Goal: Task Accomplishment & Management: Manage account settings

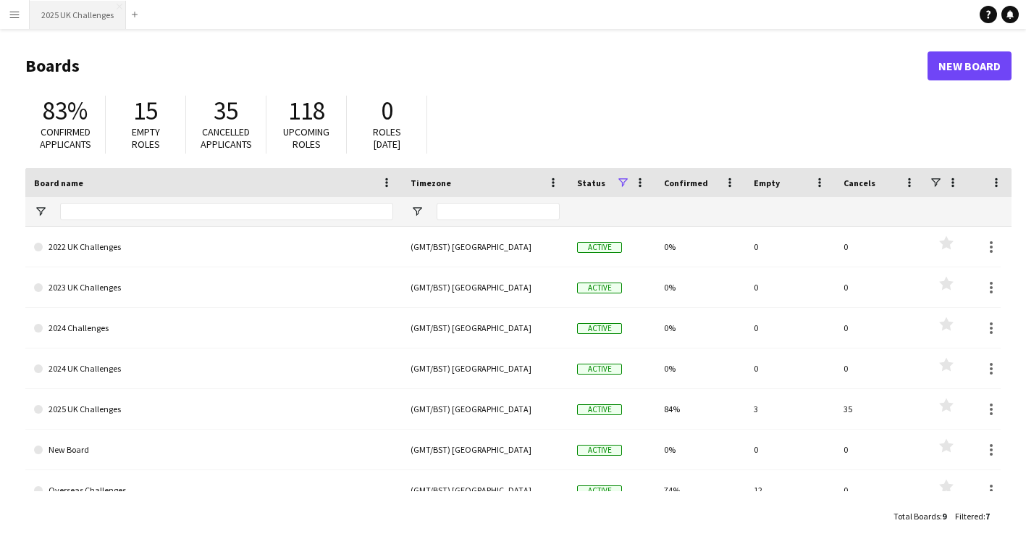
click at [65, 17] on button "2025 UK Challenges Close" at bounding box center [78, 15] width 96 height 28
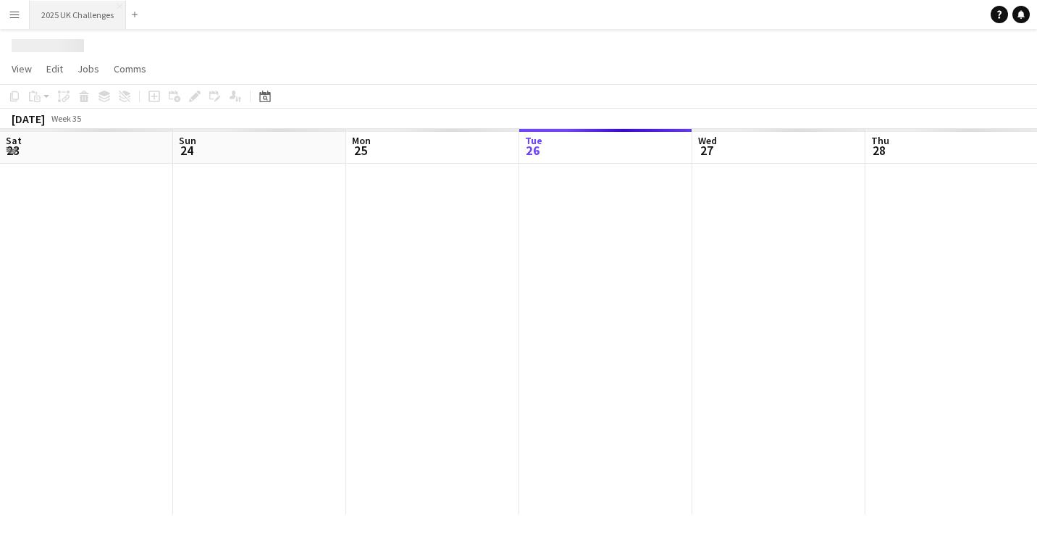
scroll to position [0, 346]
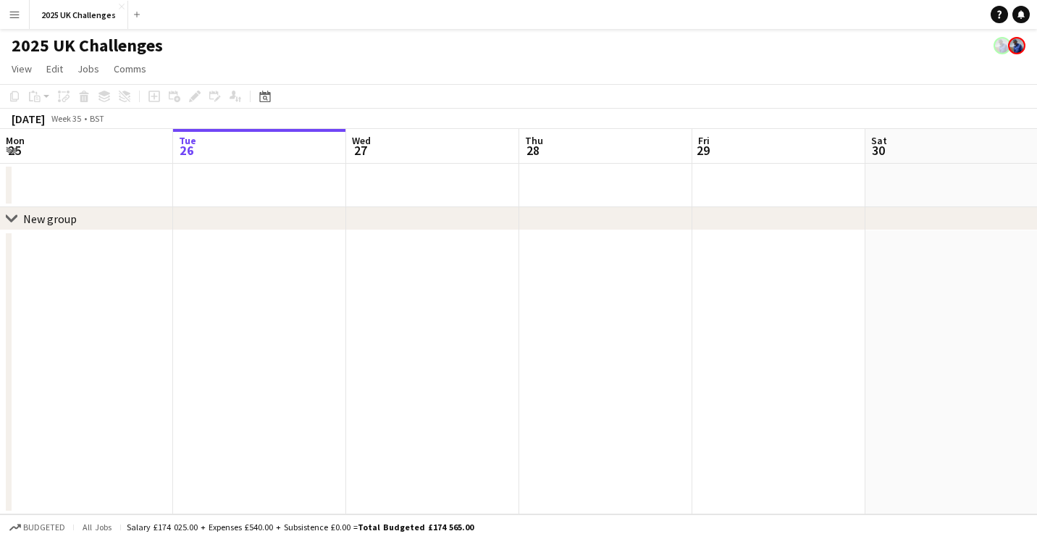
click at [14, 12] on app-icon "Menu" at bounding box center [15, 15] width 12 height 12
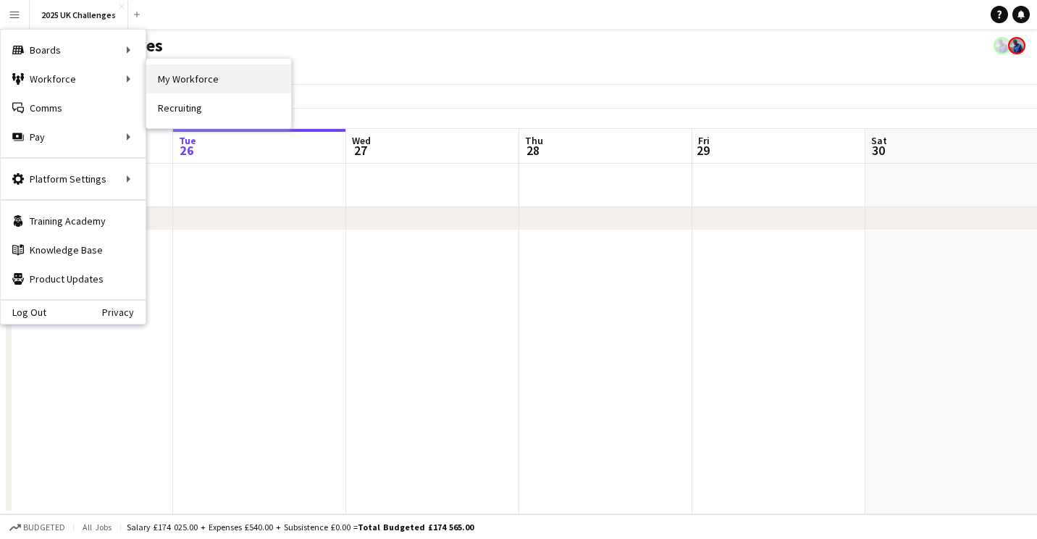
click at [176, 77] on link "My Workforce" at bounding box center [218, 78] width 145 height 29
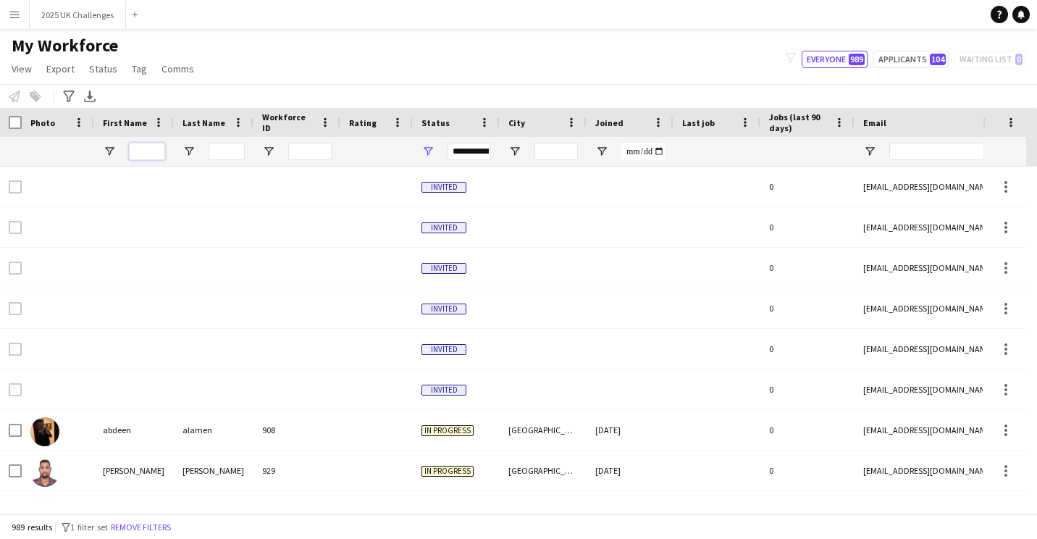
click at [148, 153] on input "First Name Filter Input" at bounding box center [147, 151] width 36 height 17
type input "*****"
type input "***"
type input "********"
type input "**********"
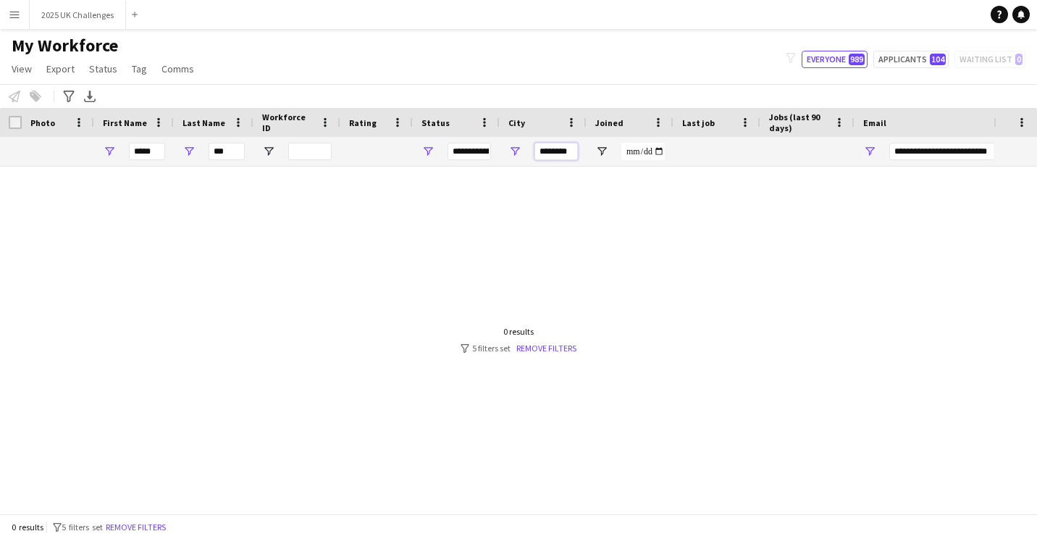
drag, startPoint x: 564, startPoint y: 156, endPoint x: 625, endPoint y: 156, distance: 60.8
click at [625, 156] on div "***** ***" at bounding box center [785, 151] width 1570 height 29
drag, startPoint x: 231, startPoint y: 151, endPoint x: 194, endPoint y: 146, distance: 37.3
click at [194, 146] on div "***" at bounding box center [214, 151] width 80 height 29
click at [107, 185] on div at bounding box center [496, 335] width 993 height 336
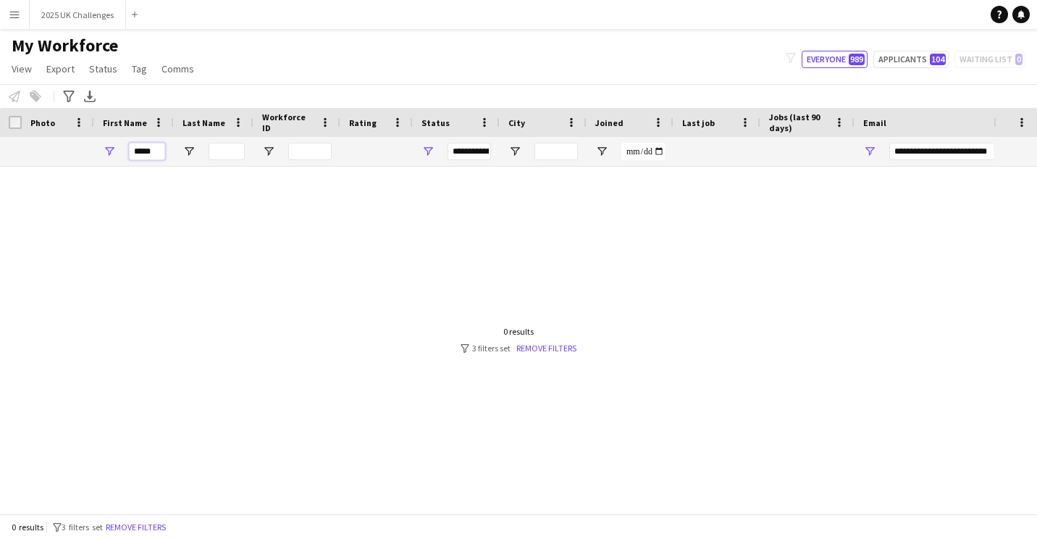
drag, startPoint x: 157, startPoint y: 154, endPoint x: 92, endPoint y: 126, distance: 70.7
click at [92, 126] on div "Workforce Details Photo First Name" at bounding box center [785, 137] width 1570 height 59
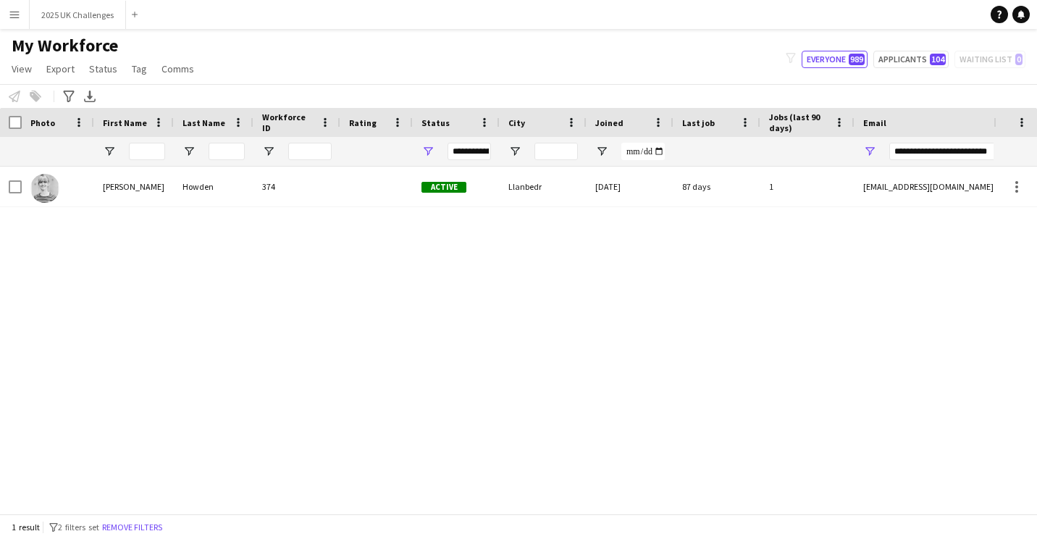
click at [25, 17] on button "Menu" at bounding box center [14, 14] width 29 height 29
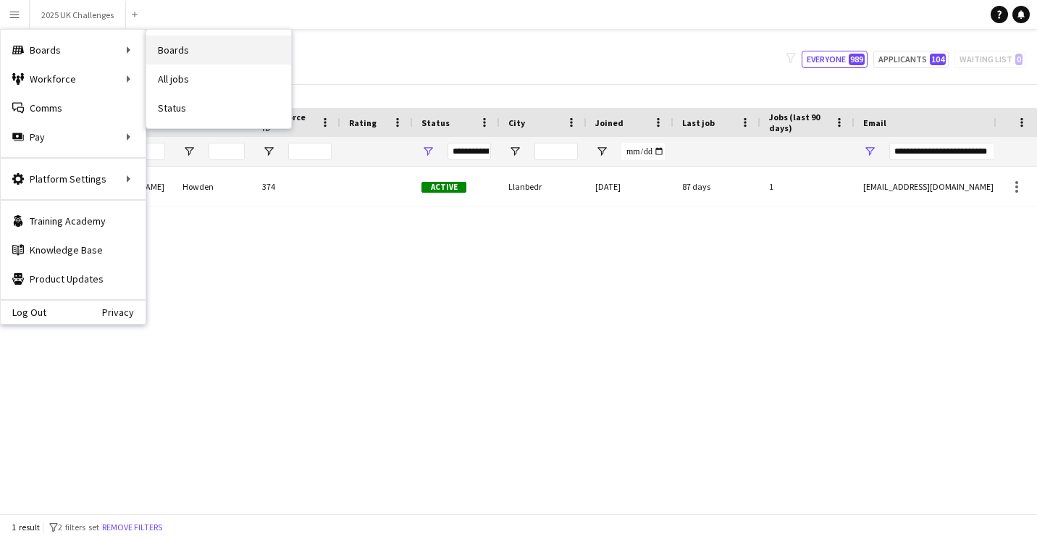
click at [206, 58] on link "Boards" at bounding box center [218, 49] width 145 height 29
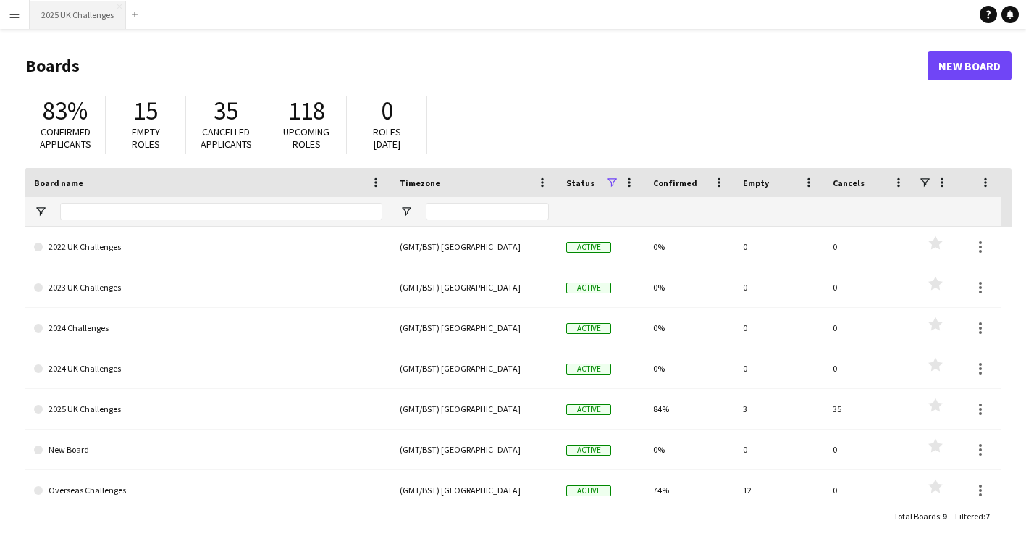
click at [71, 11] on button "2025 UK Challenges Close" at bounding box center [78, 15] width 96 height 28
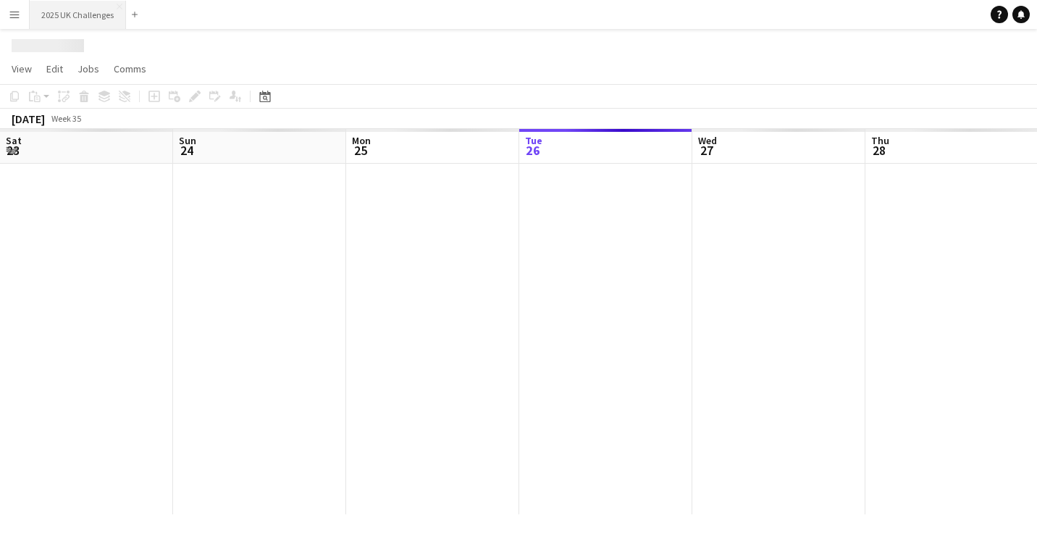
scroll to position [0, 346]
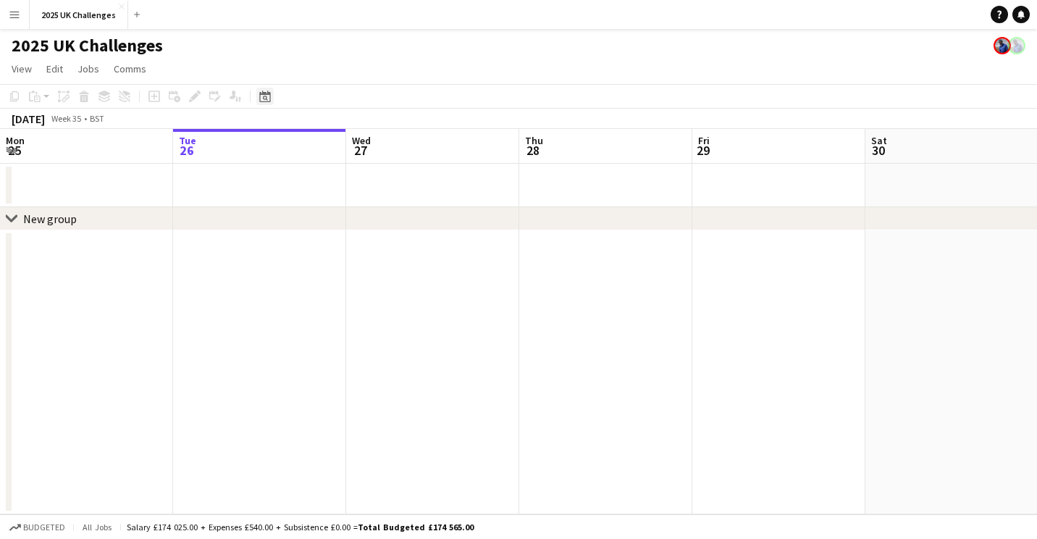
click at [265, 92] on icon "Date picker" at bounding box center [265, 97] width 12 height 12
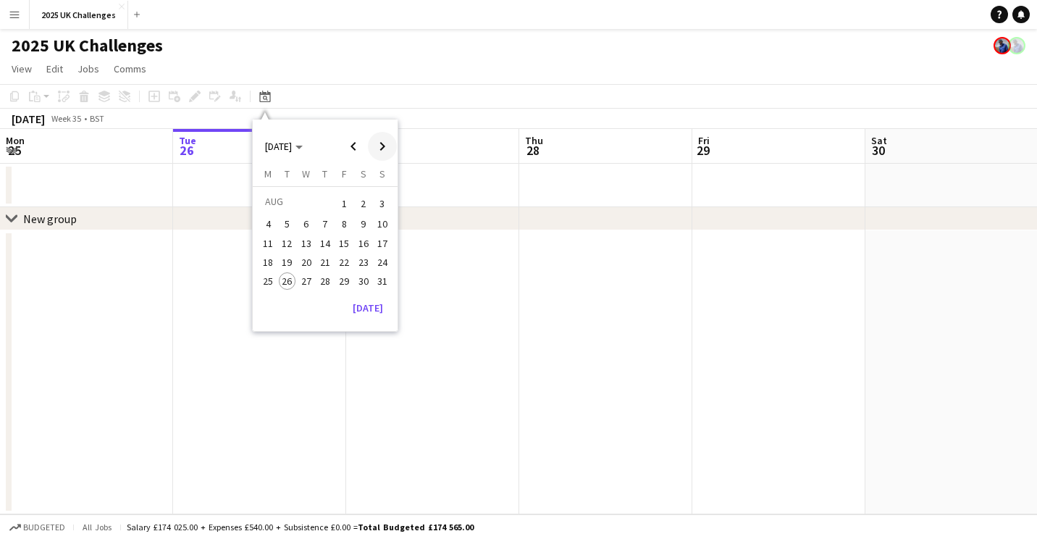
click at [377, 144] on span "Next month" at bounding box center [382, 146] width 29 height 29
click at [342, 256] on span "19" at bounding box center [343, 258] width 17 height 17
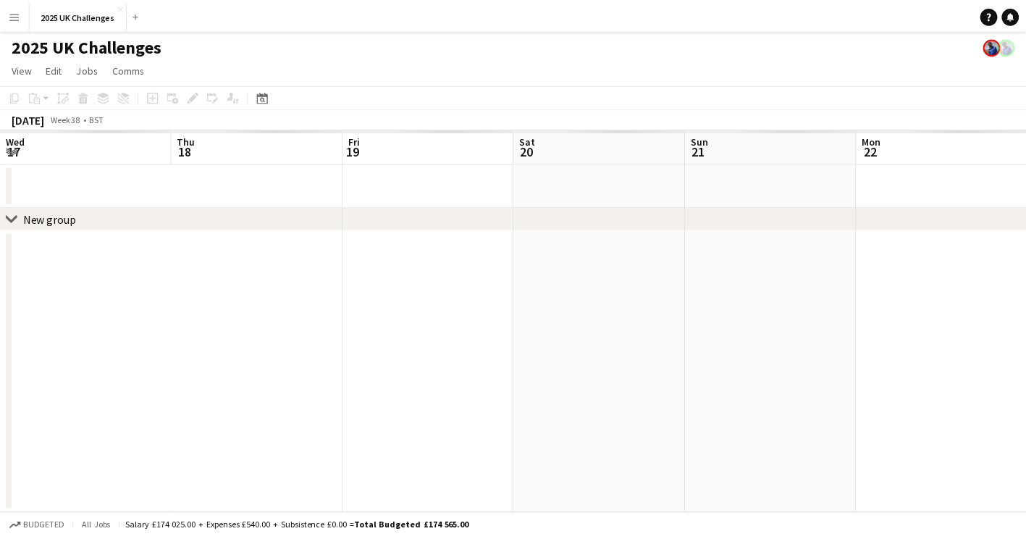
scroll to position [0, 498]
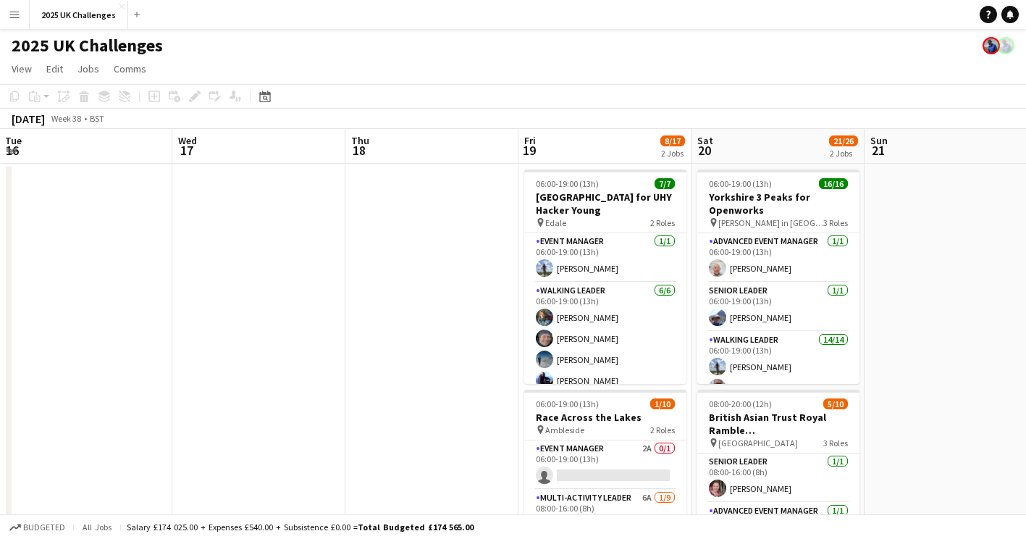
drag, startPoint x: 874, startPoint y: 229, endPoint x: 864, endPoint y: 241, distance: 15.9
click at [952, 226] on app-calendar-viewport "Sun 14 Mon 15 Tue 16 Wed 17 Thu 18 Fri 19 8/17 2 Jobs Sat 20 21/26 2 Jobs Sun 2…" at bounding box center [513, 414] width 1026 height 571
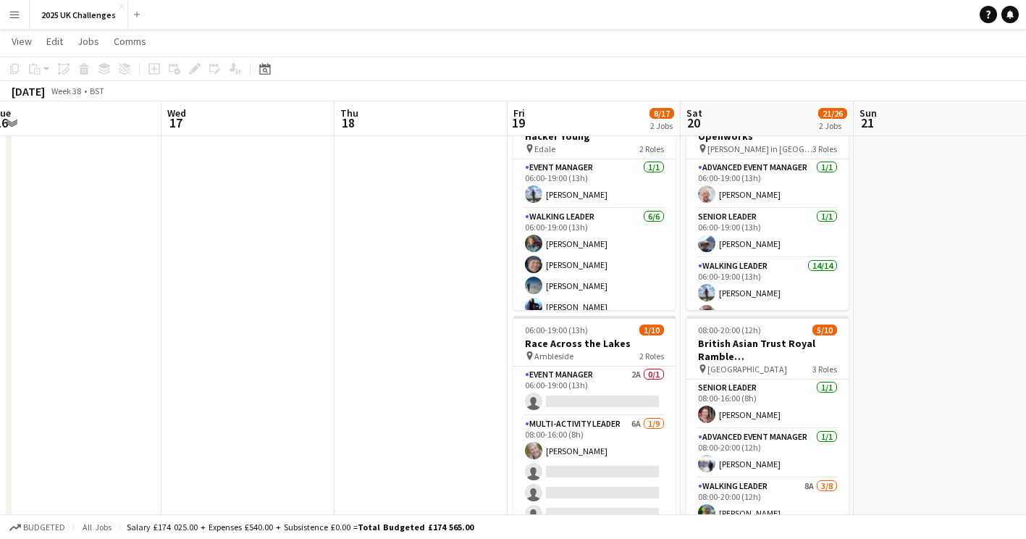
scroll to position [145, 0]
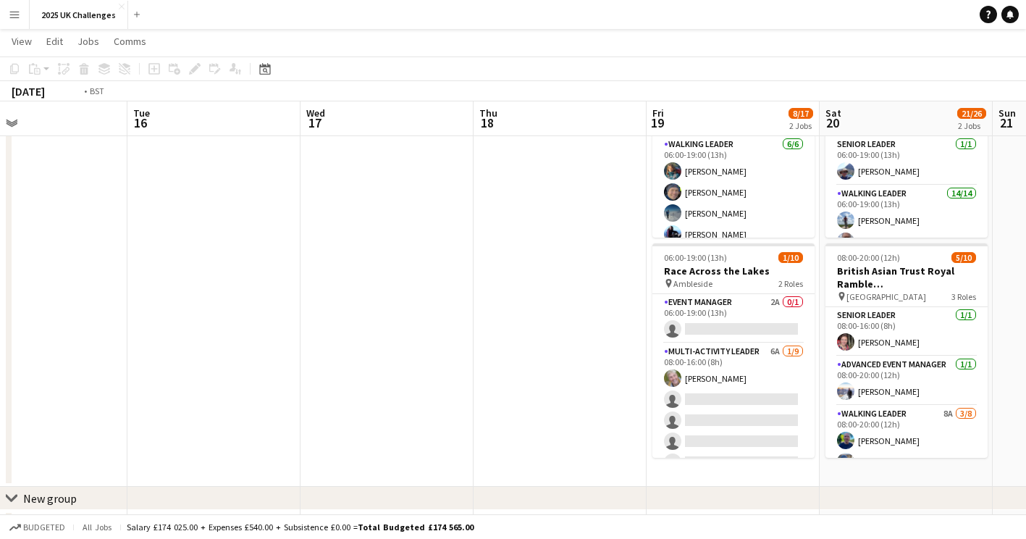
drag, startPoint x: 296, startPoint y: 295, endPoint x: 390, endPoint y: 301, distance: 93.6
click at [717, 249] on app-calendar-viewport "Sat 13 Sun 14 3/3 1 Job Mon 15 Tue 16 Wed 17 Thu 18 Fri 19 8/17 2 Jobs Sat 20 2…" at bounding box center [513, 233] width 1026 height 642
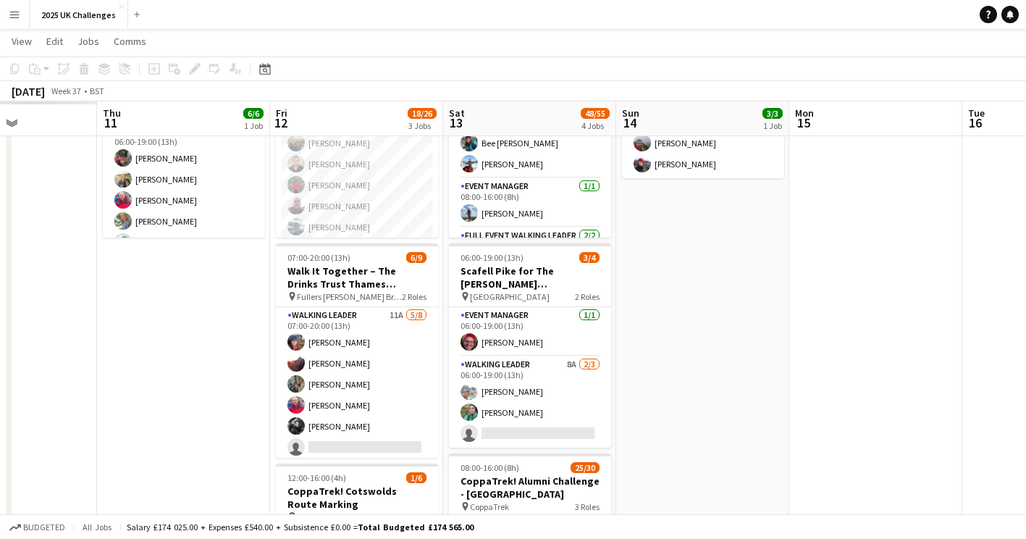
drag, startPoint x: 747, startPoint y: 274, endPoint x: 655, endPoint y: 294, distance: 94.0
click at [744, 275] on app-calendar-viewport "Tue 9 Wed 10 Thu 11 6/6 1 Job Fri 12 18/26 3 Jobs Sat 13 48/55 4 Jobs Sun 14 3/…" at bounding box center [513, 448] width 1026 height 1073
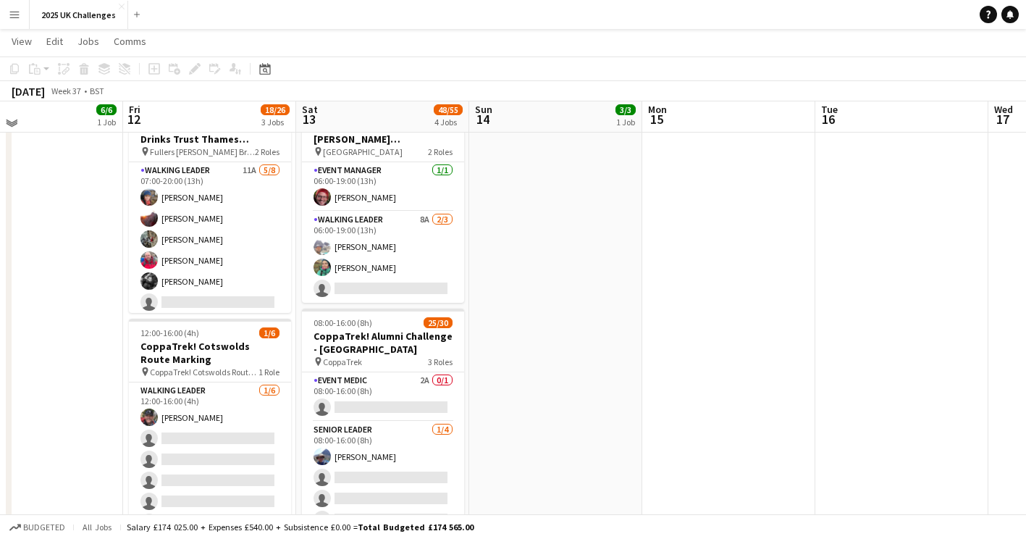
scroll to position [0, 0]
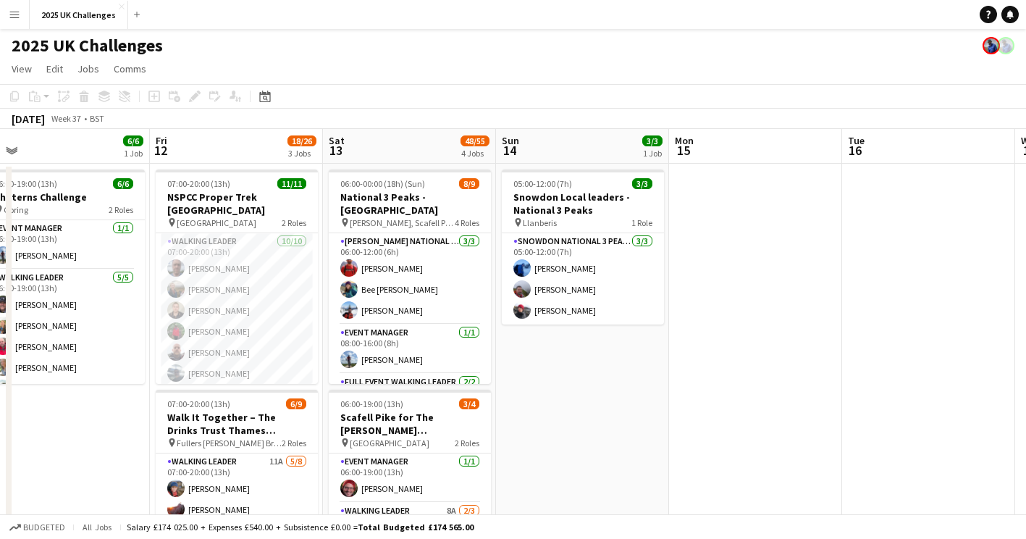
drag, startPoint x: 579, startPoint y: 405, endPoint x: 930, endPoint y: 375, distance: 353.2
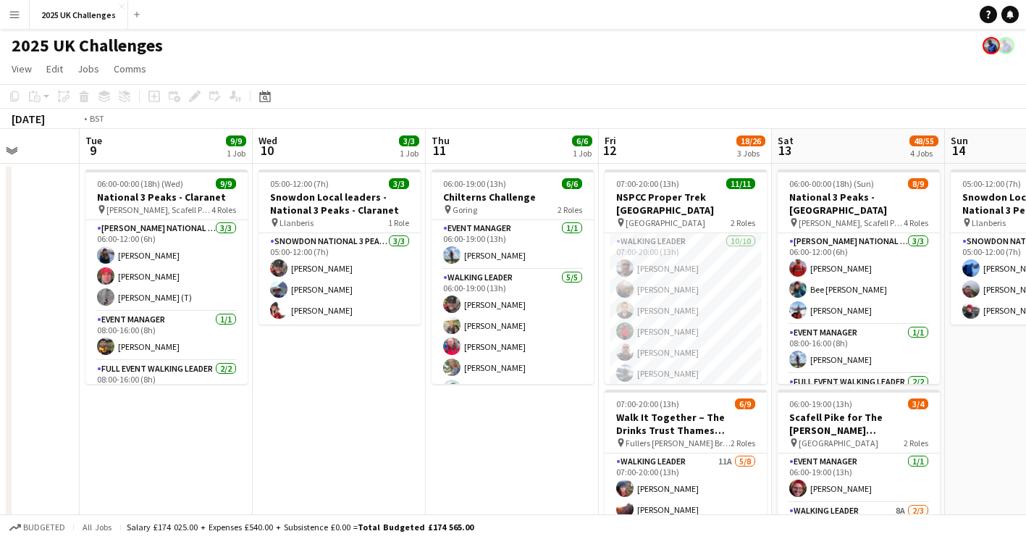
drag, startPoint x: 894, startPoint y: 389, endPoint x: 836, endPoint y: 405, distance: 61.0
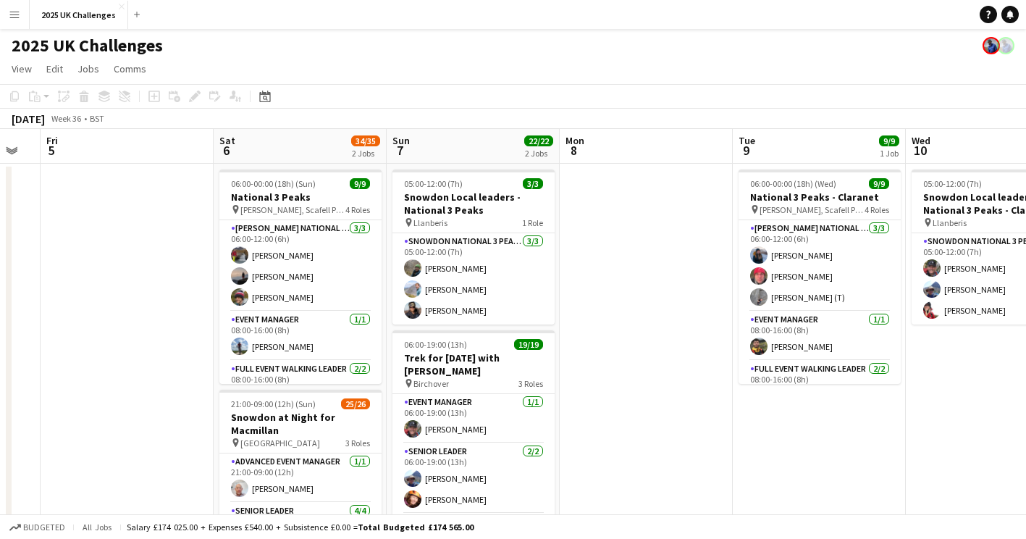
drag, startPoint x: 369, startPoint y: 436, endPoint x: 995, endPoint y: 392, distance: 627.8
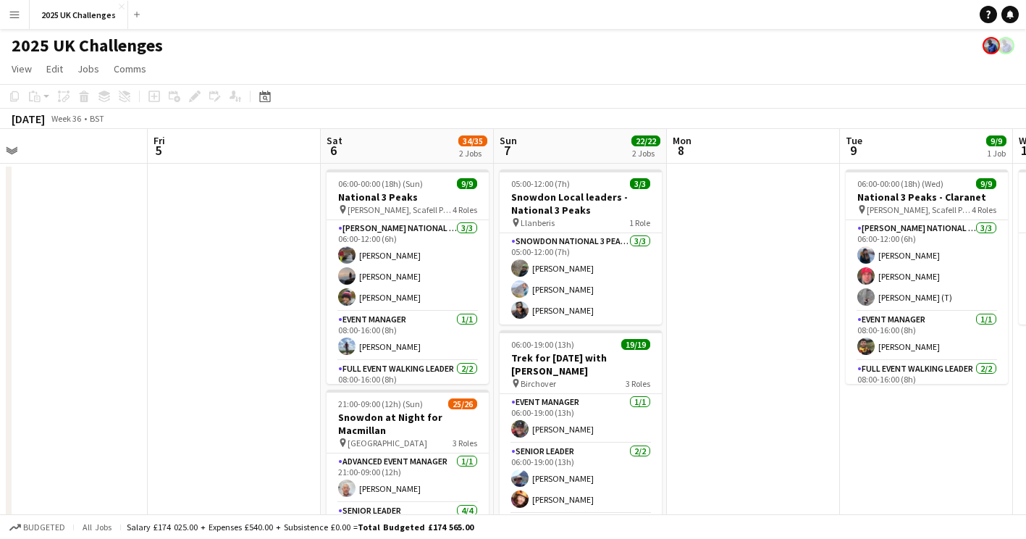
scroll to position [0, 429]
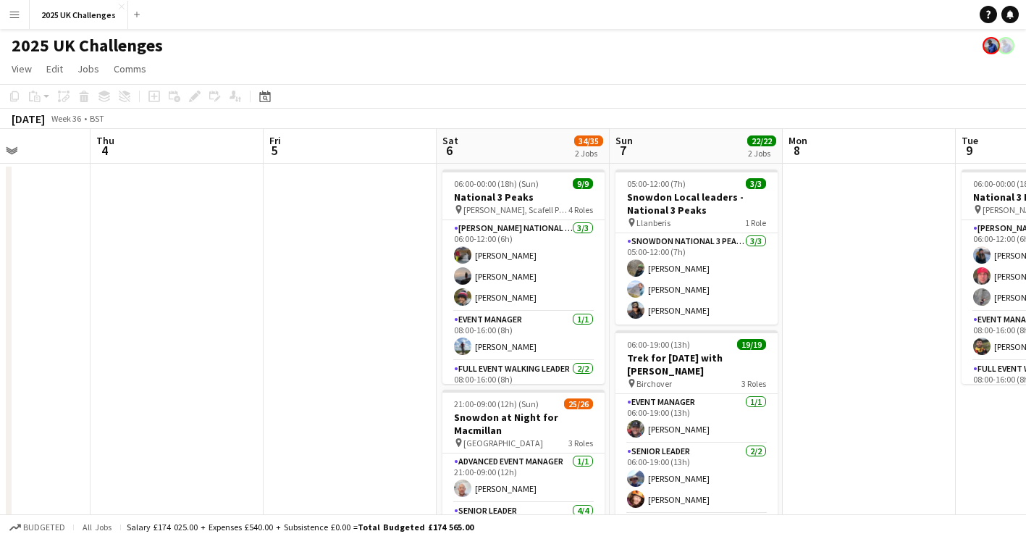
drag, startPoint x: 533, startPoint y: 392, endPoint x: 207, endPoint y: 372, distance: 326.5
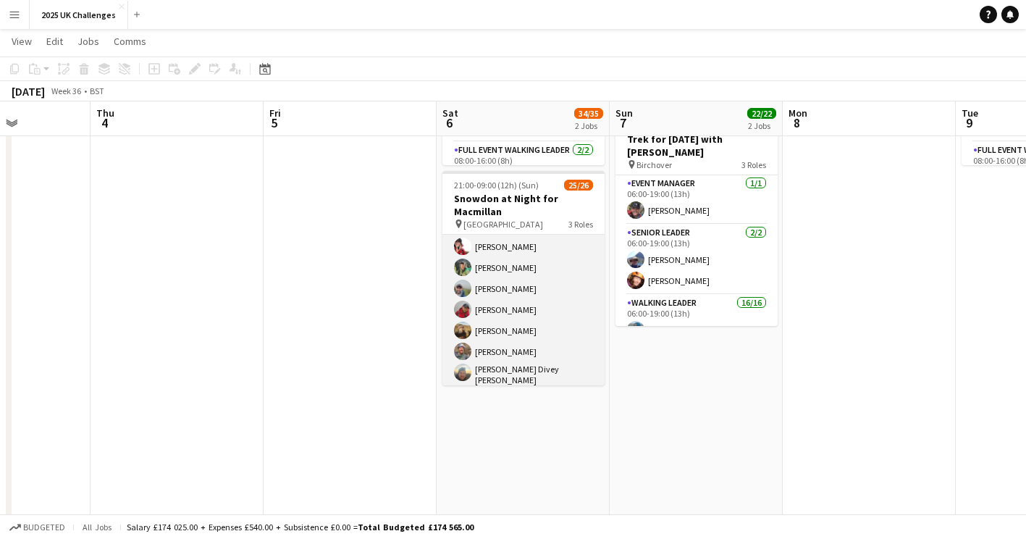
scroll to position [480, 0]
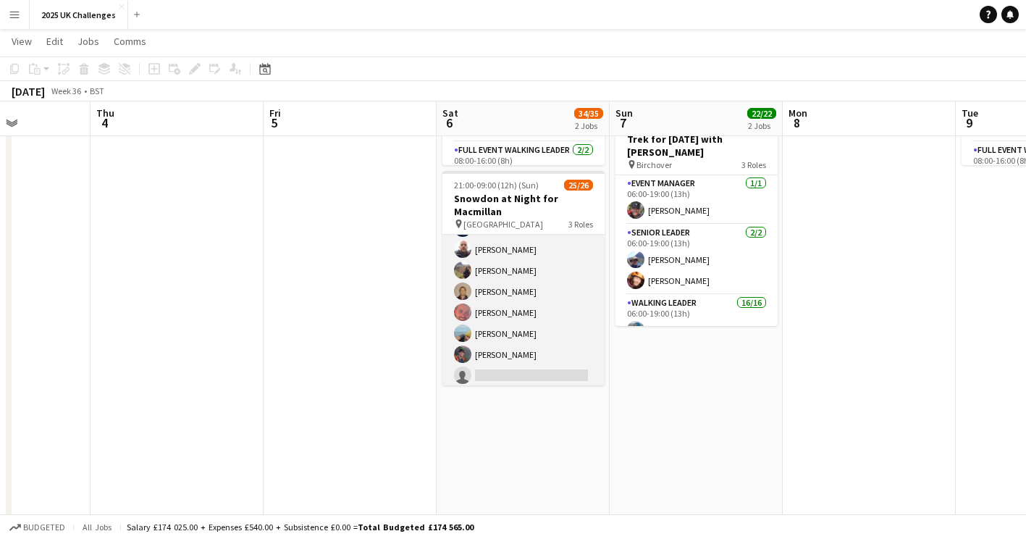
click at [537, 371] on app-card-role "Walking Leader 3A 20/21 21:00-09:00 (12h) [PERSON_NAME] [PERSON_NAME] [PERSON_N…" at bounding box center [523, 153] width 162 height 474
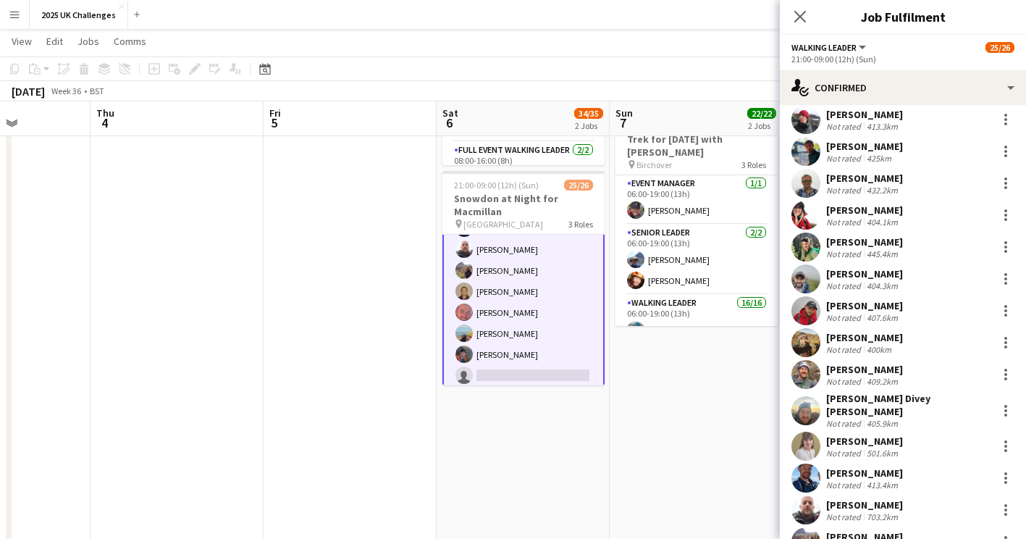
scroll to position [316, 0]
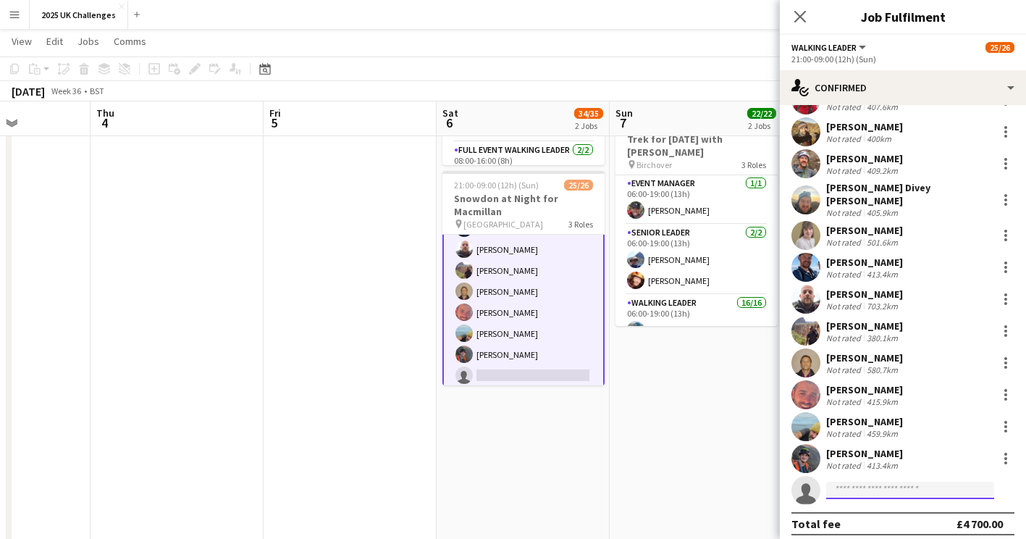
click at [870, 484] on input at bounding box center [910, 490] width 168 height 17
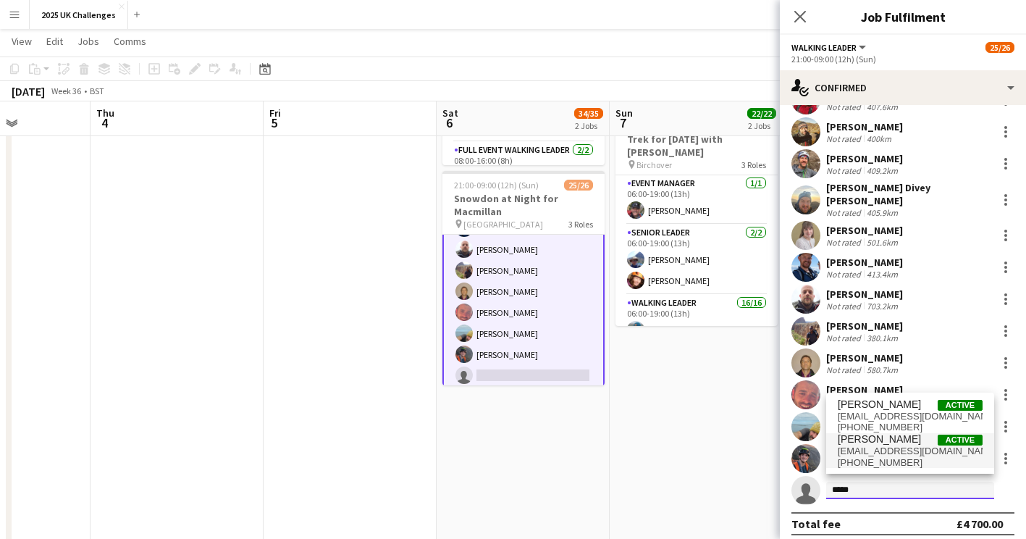
type input "*****"
click at [895, 445] on span "[PERSON_NAME]" at bounding box center [879, 439] width 83 height 12
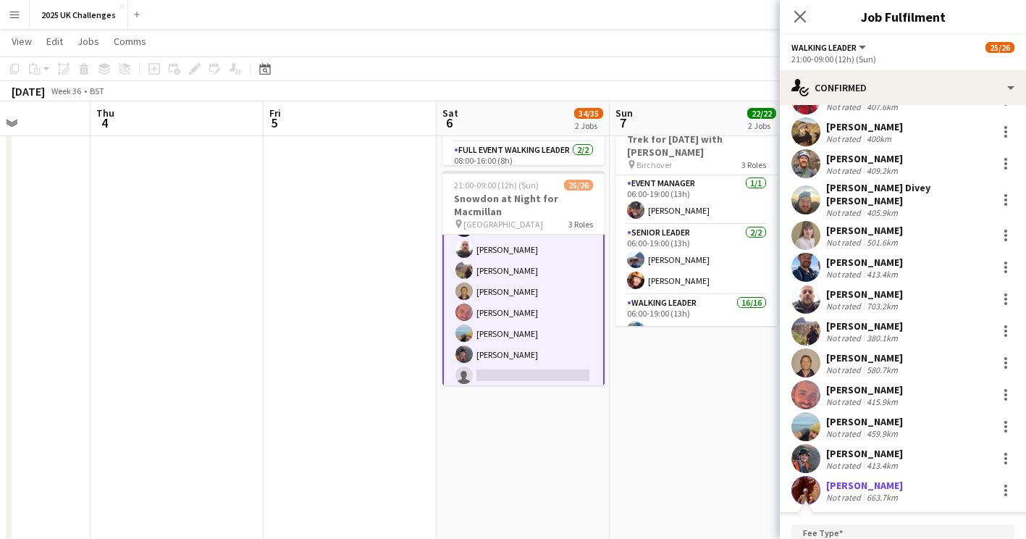
scroll to position [565, 0]
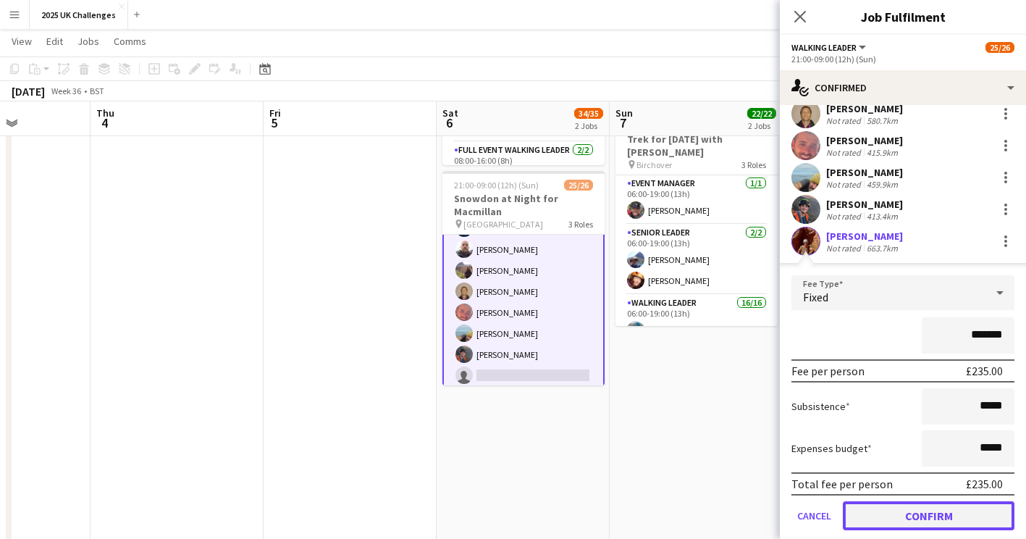
click at [891, 510] on button "Confirm" at bounding box center [929, 515] width 172 height 29
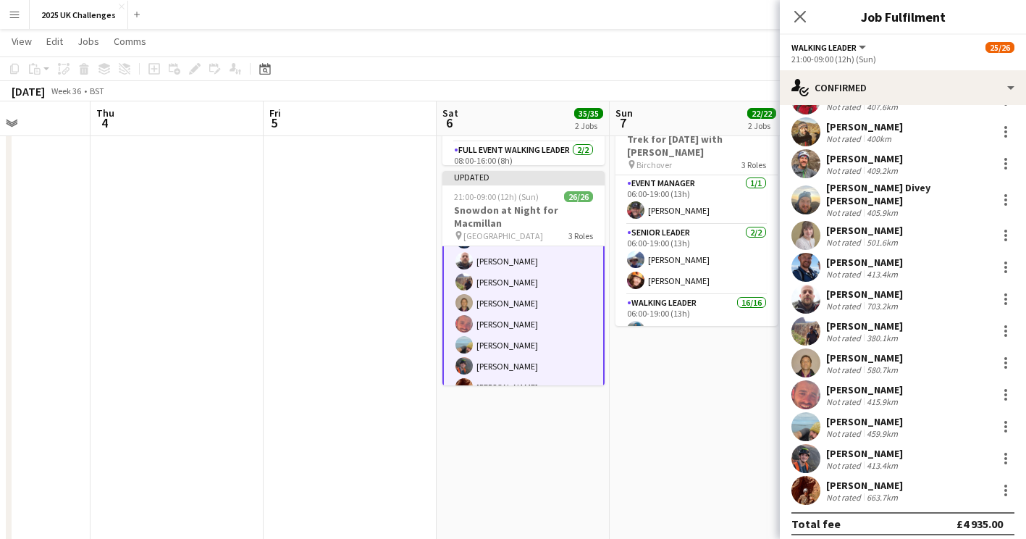
click at [743, 480] on app-date-cell "05:00-12:00 (7h) 3/3 Snowdon Local leaders - National 3 Peaks pin Llanberis 1 R…" at bounding box center [696, 395] width 173 height 901
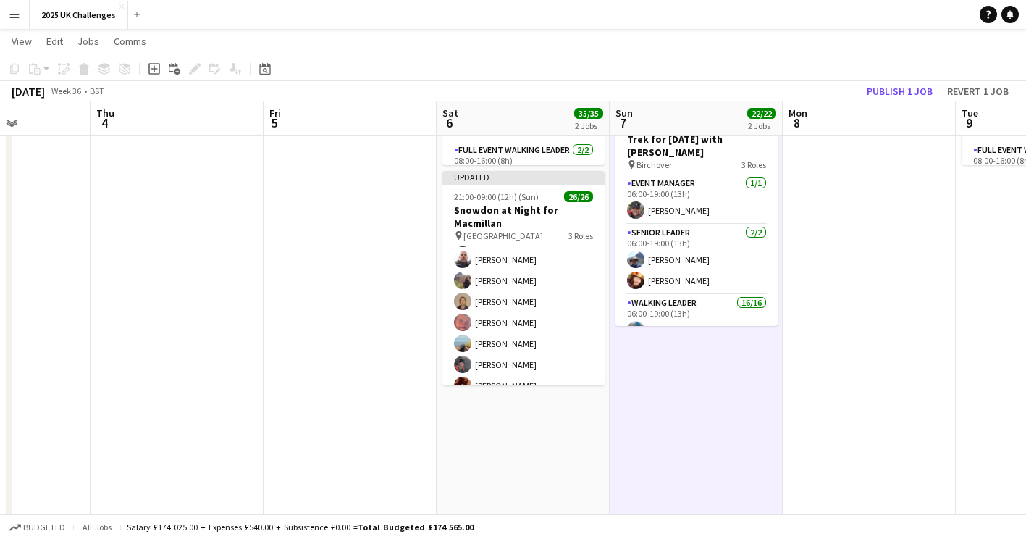
scroll to position [480, 0]
click at [899, 91] on button "Publish 1 job" at bounding box center [899, 91] width 77 height 19
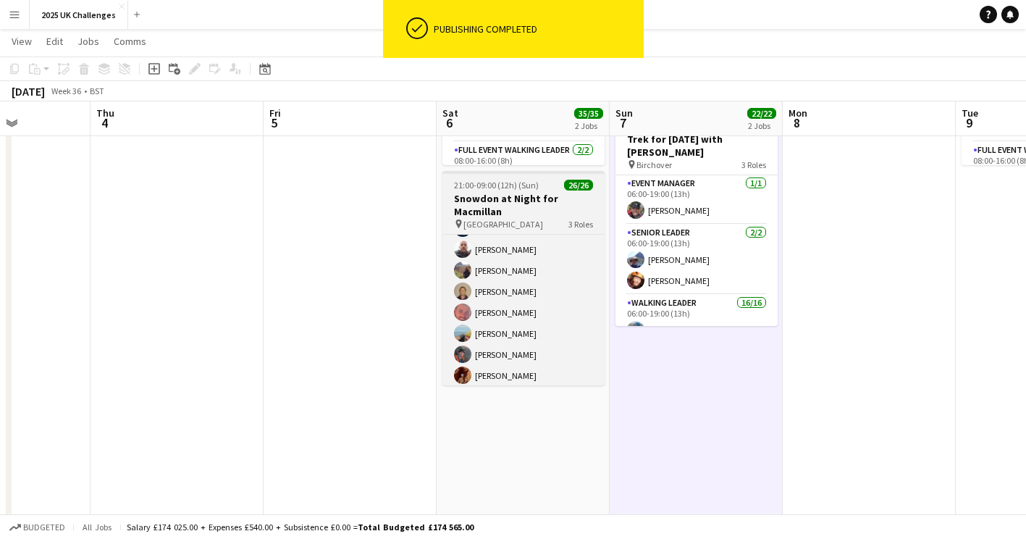
click at [513, 187] on span "21:00-09:00 (12h) (Sun)" at bounding box center [496, 185] width 85 height 11
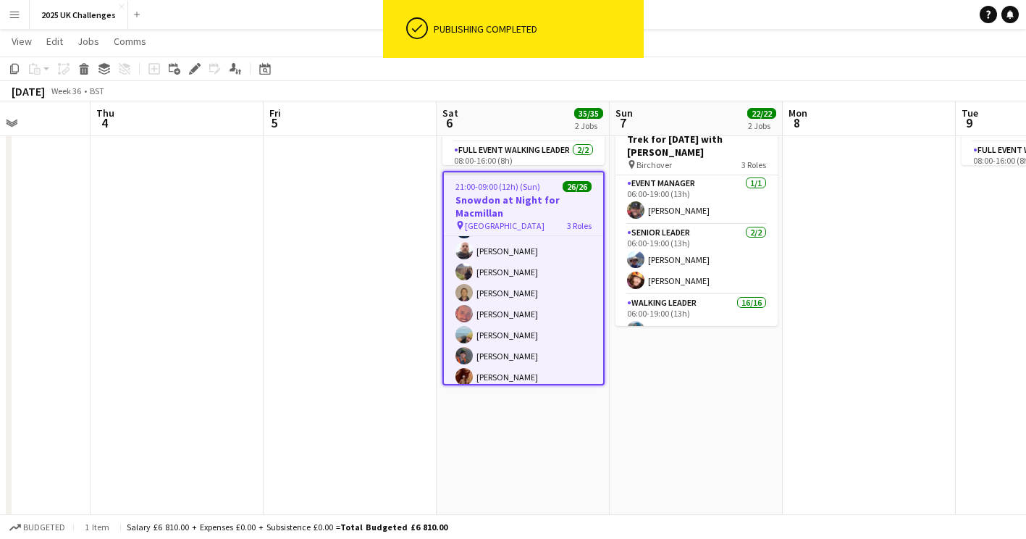
drag, startPoint x: 771, startPoint y: 385, endPoint x: 744, endPoint y: 404, distance: 32.7
click at [771, 386] on app-date-cell "05:00-12:00 (7h) 3/3 Snowdon Local leaders - National 3 Peaks pin Llanberis 1 R…" at bounding box center [696, 395] width 173 height 901
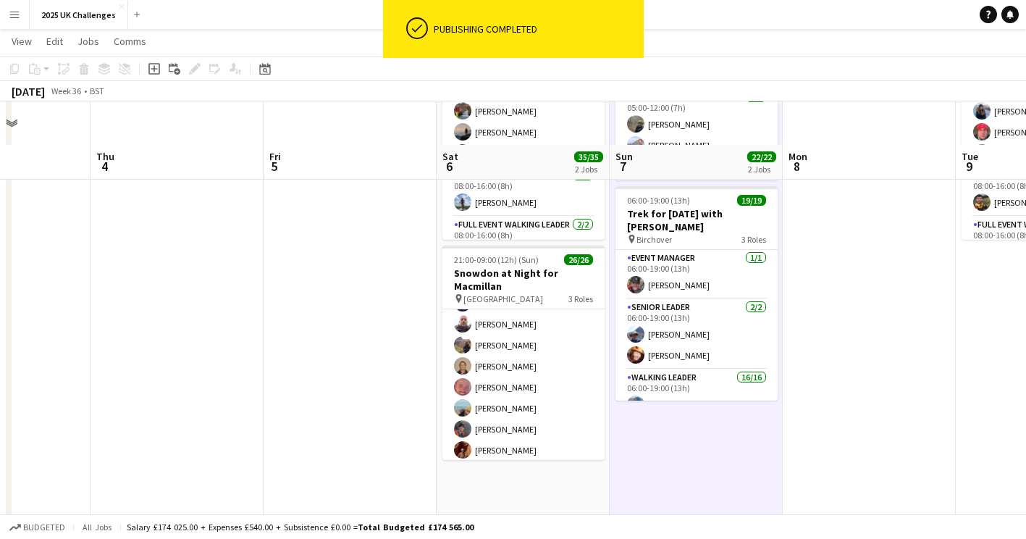
scroll to position [0, 0]
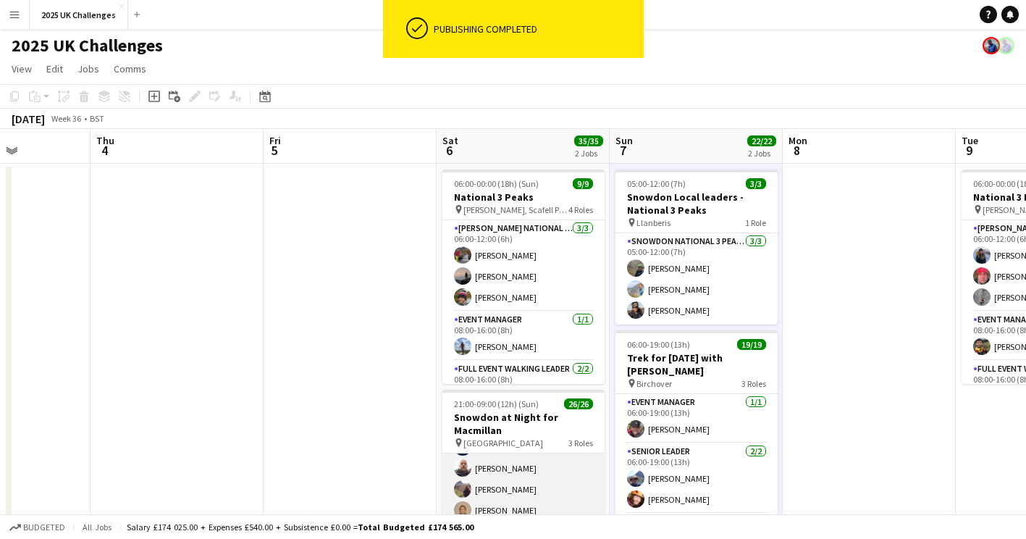
click at [497, 483] on app-card-role "Walking Leader 21/21 21:00-09:00 (12h) [PERSON_NAME] [PERSON_NAME] [PERSON_NAME…" at bounding box center [523, 372] width 162 height 474
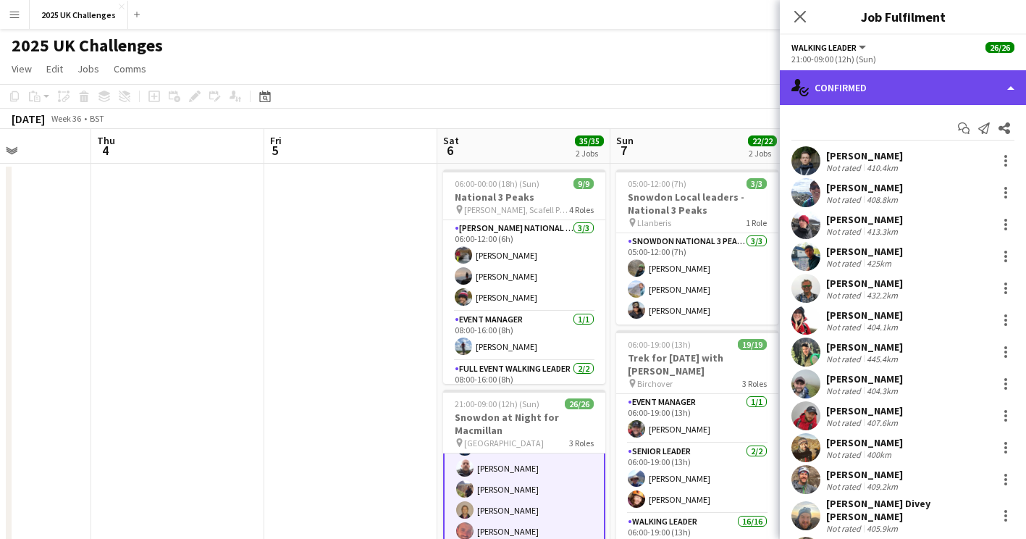
click at [859, 85] on div "single-neutral-actions-check-2 Confirmed" at bounding box center [903, 87] width 246 height 35
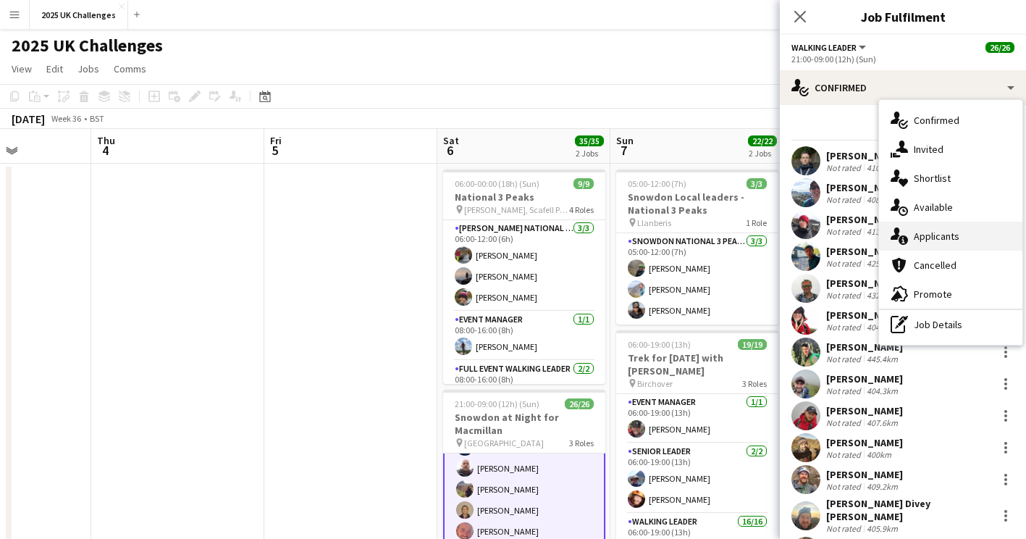
click at [911, 229] on div "single-neutral-actions-information Applicants" at bounding box center [950, 236] width 143 height 29
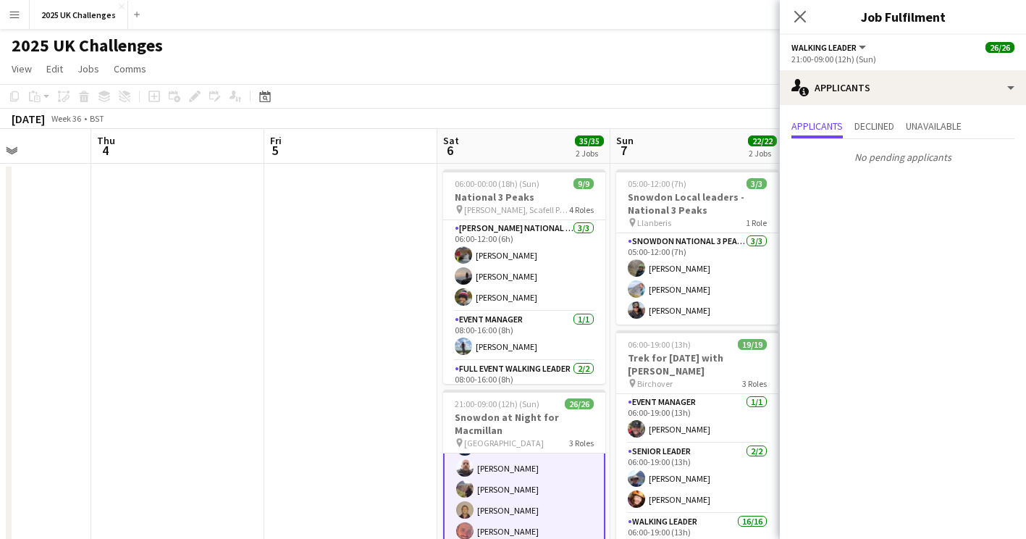
drag, startPoint x: 306, startPoint y: 293, endPoint x: 352, endPoint y: 299, distance: 46.7
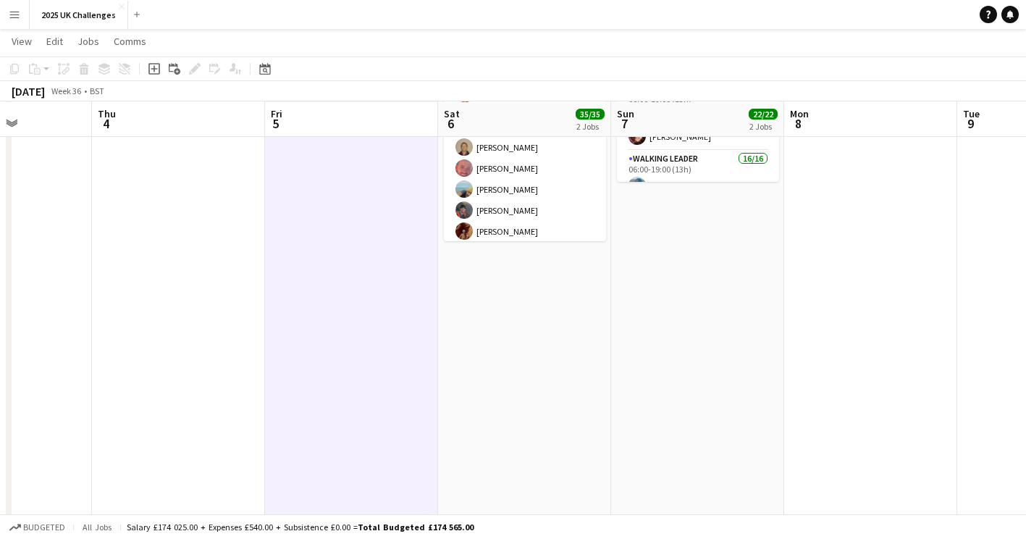
scroll to position [362, 0]
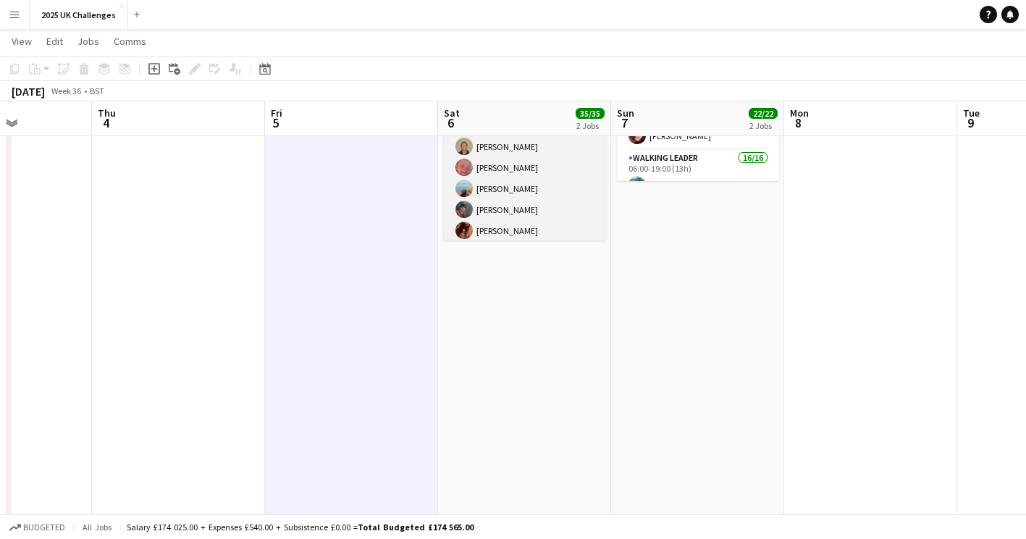
click at [508, 224] on app-card-role "Walking Leader 21/21 21:00-09:00 (12h) [PERSON_NAME] [PERSON_NAME] [PERSON_NAME…" at bounding box center [525, 8] width 162 height 474
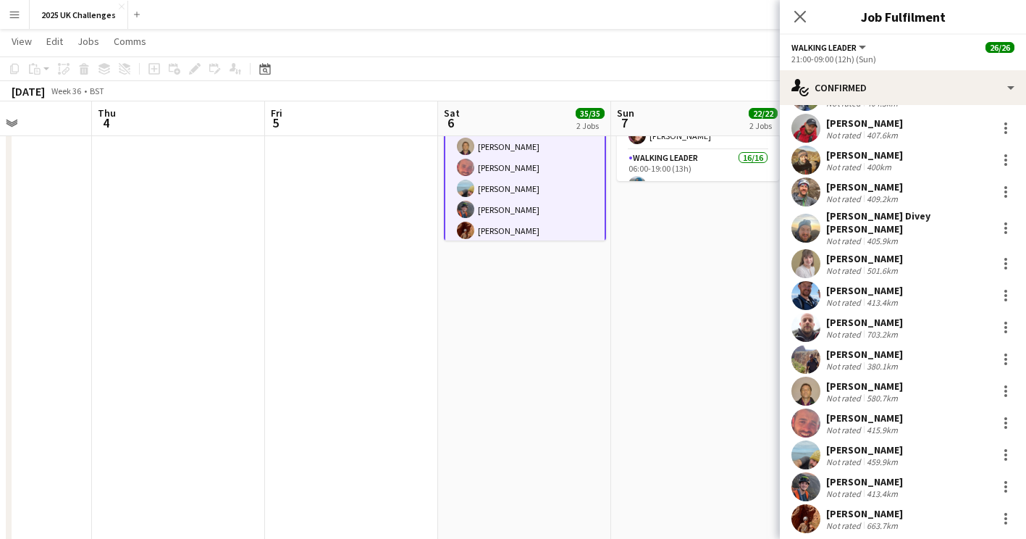
scroll to position [290, 0]
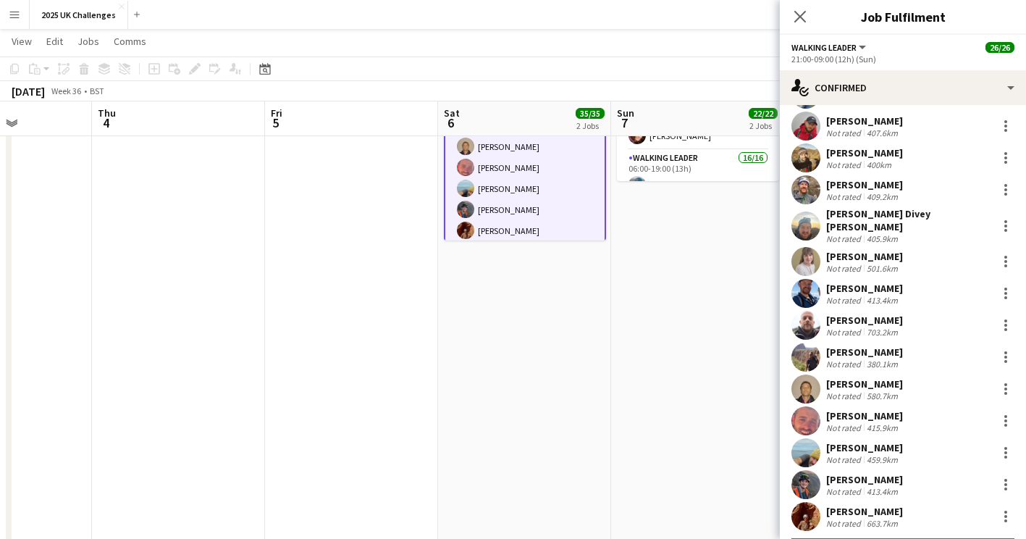
click at [851, 505] on div "[PERSON_NAME]" at bounding box center [864, 511] width 77 height 13
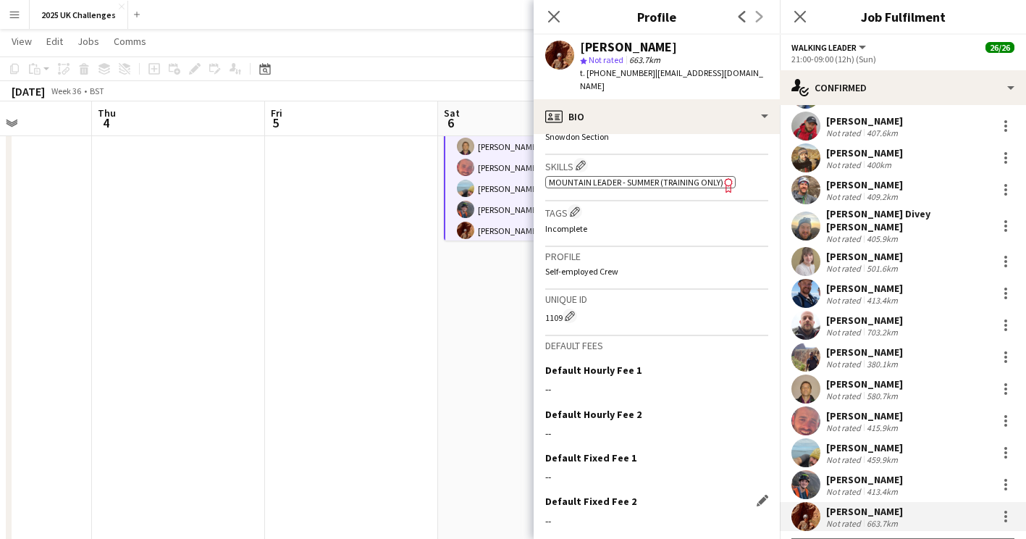
scroll to position [539, 0]
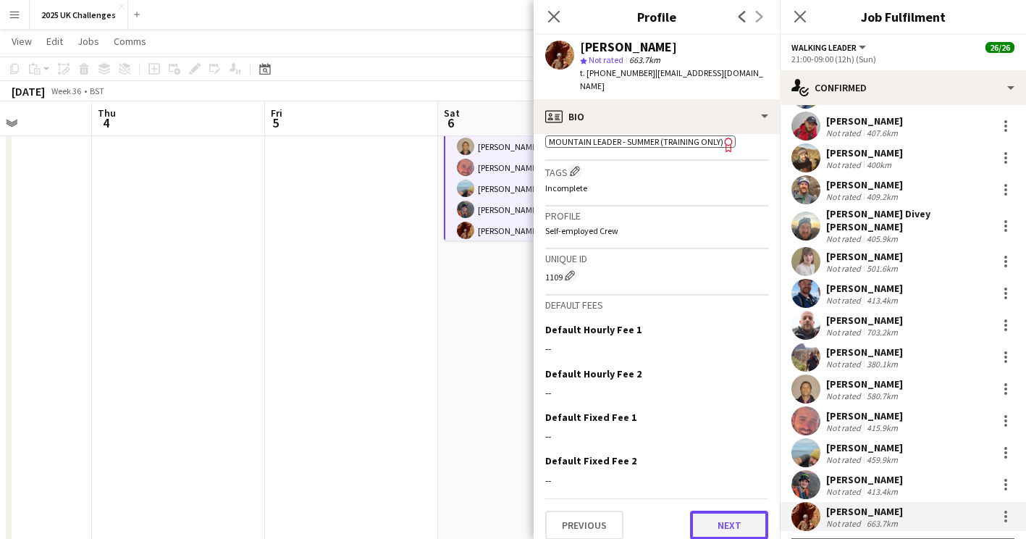
click at [726, 513] on button "Next" at bounding box center [729, 524] width 78 height 29
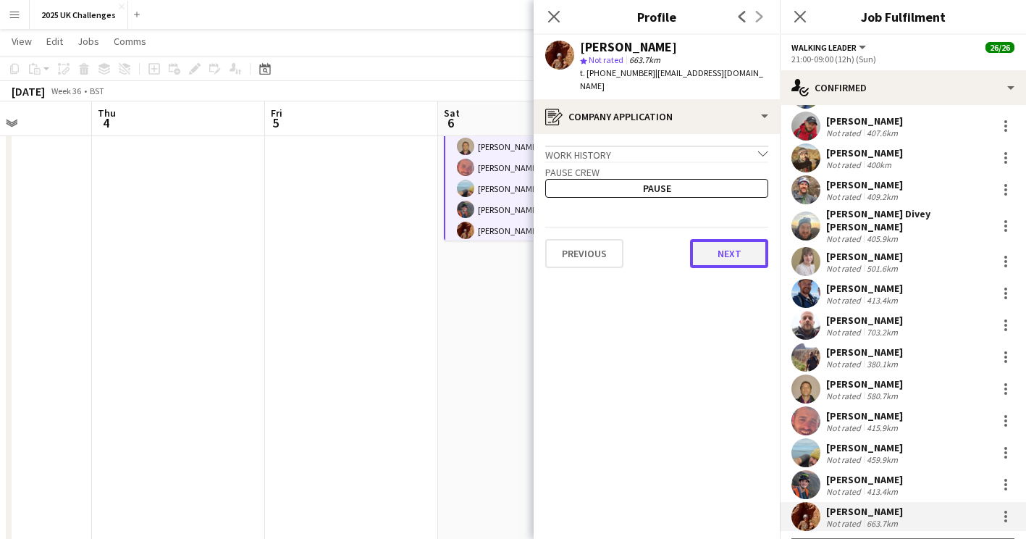
click at [723, 251] on button "Next" at bounding box center [729, 253] width 78 height 29
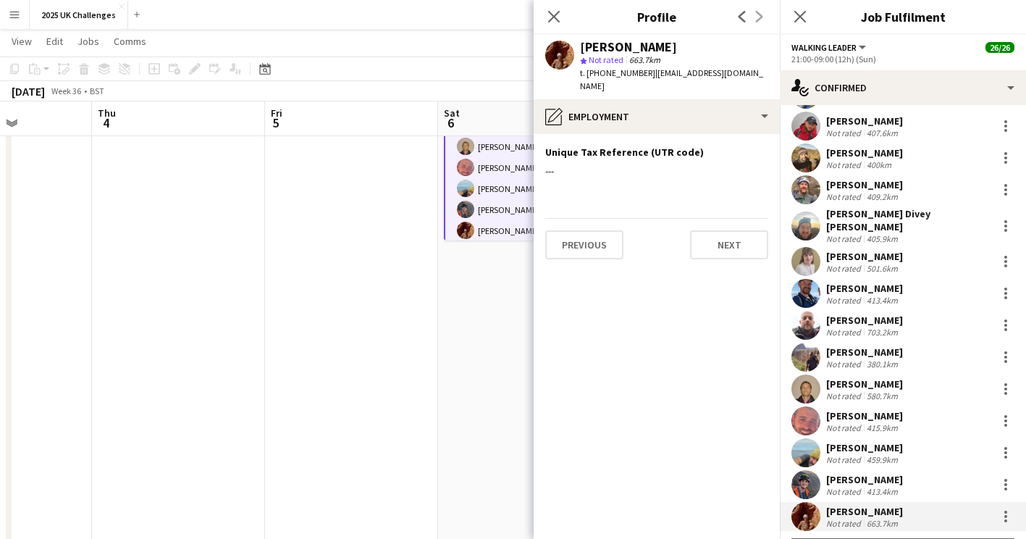
click at [723, 251] on app-section-data-types "Unique Tax Reference (UTR code) Edit this field --- Previous Next" at bounding box center [657, 336] width 246 height 405
click at [721, 230] on button "Next" at bounding box center [729, 244] width 78 height 29
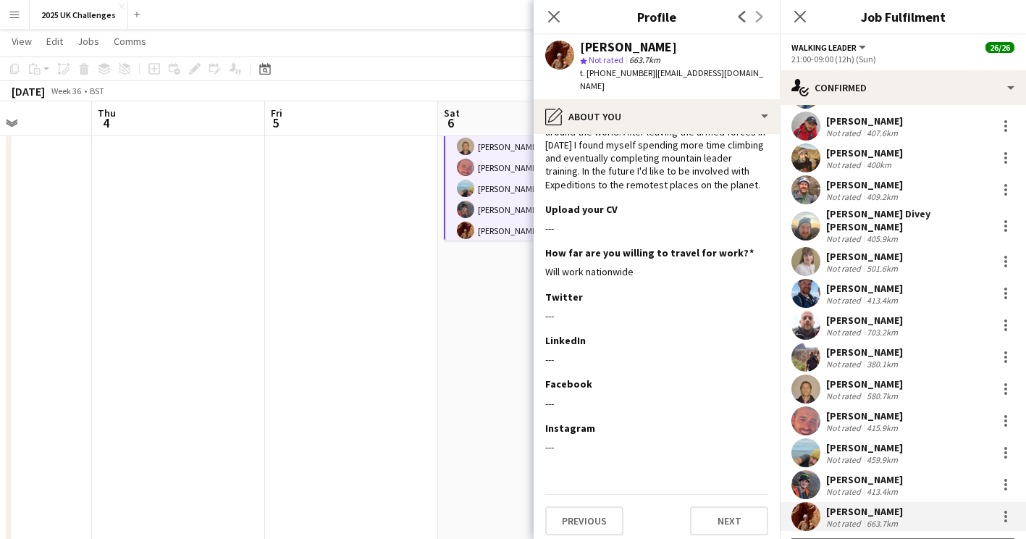
scroll to position [113, 0]
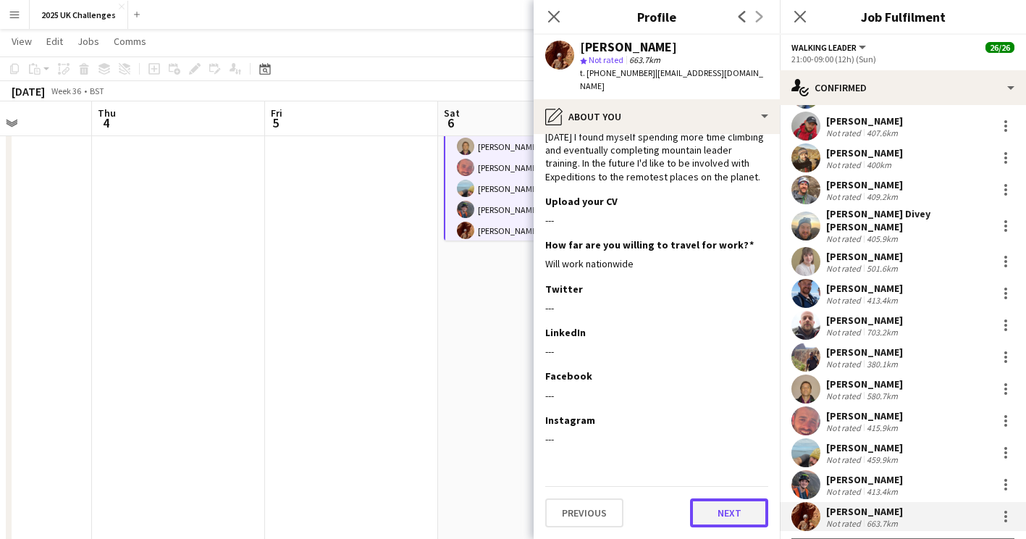
click at [731, 508] on button "Next" at bounding box center [729, 512] width 78 height 29
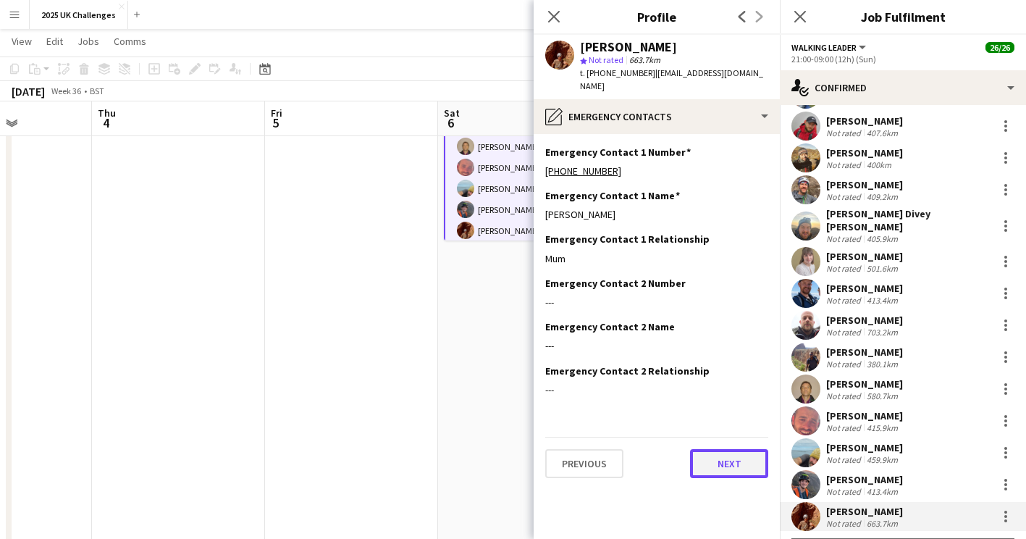
click at [713, 453] on button "Next" at bounding box center [729, 463] width 78 height 29
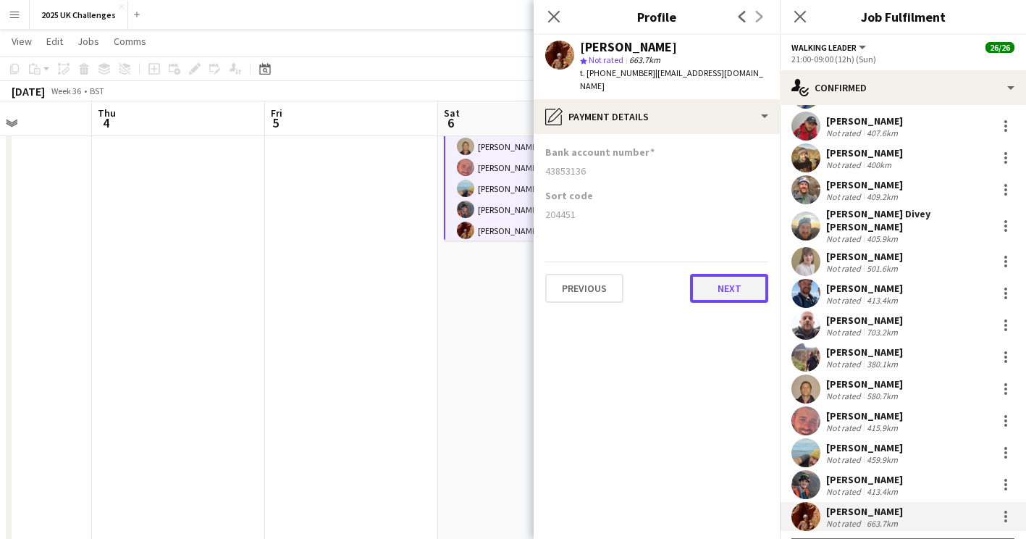
click at [726, 283] on button "Next" at bounding box center [729, 288] width 78 height 29
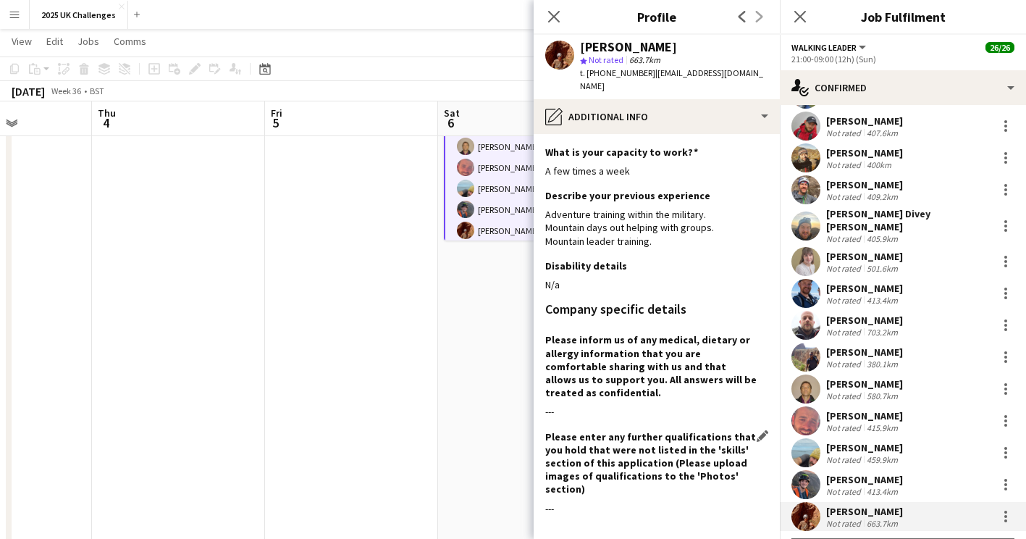
scroll to position [56, 0]
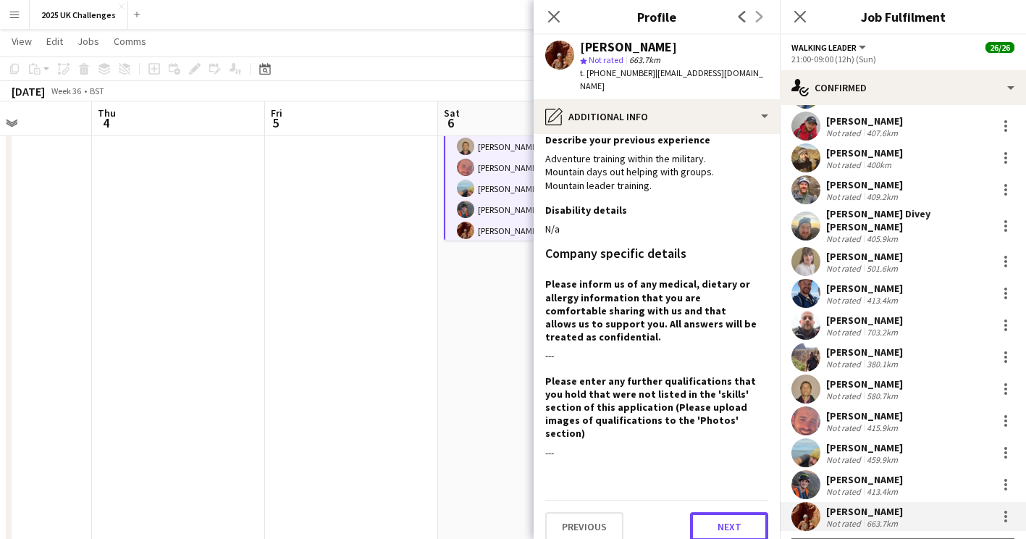
click at [713, 512] on button "Next" at bounding box center [729, 526] width 78 height 29
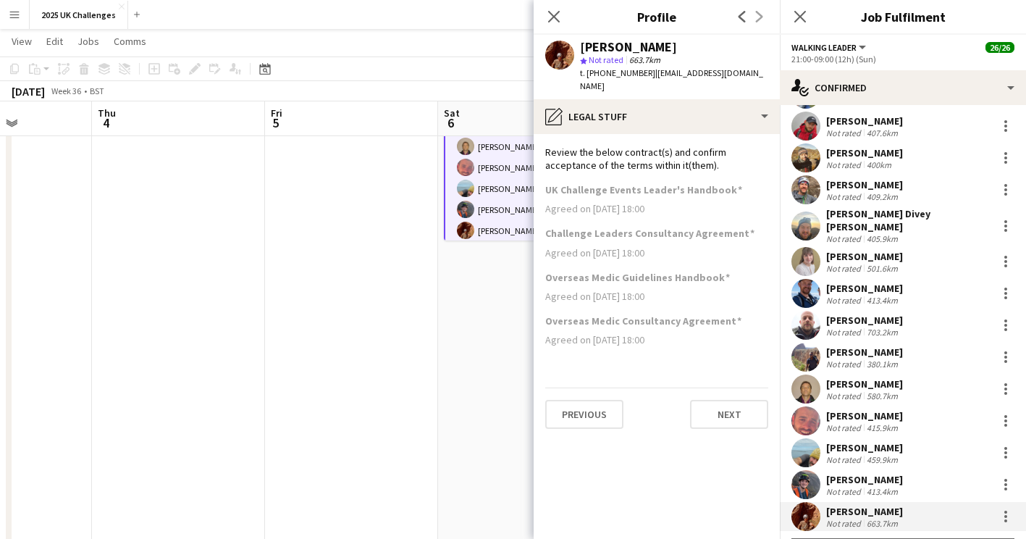
scroll to position [0, 0]
click at [723, 400] on button "Next" at bounding box center [729, 414] width 78 height 29
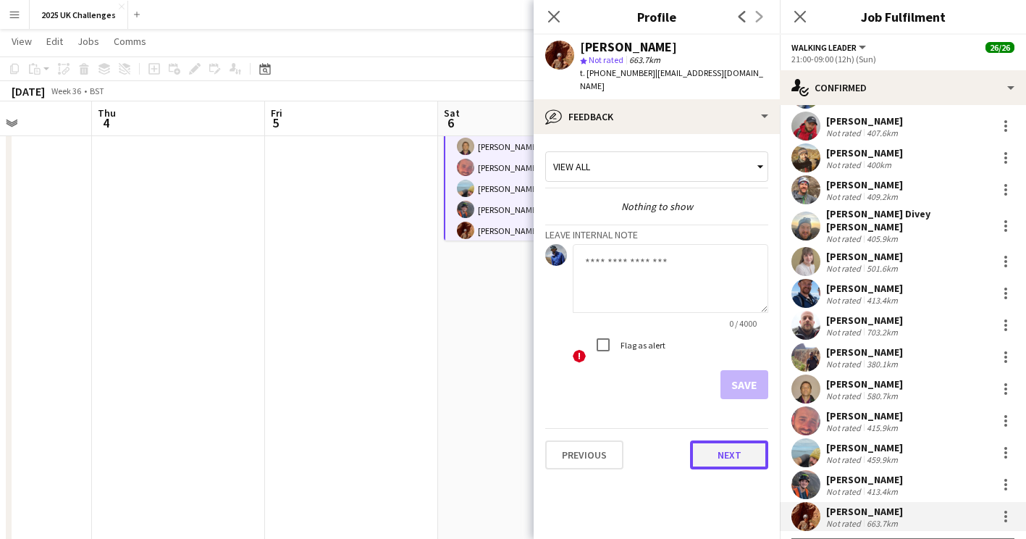
click at [724, 441] on button "Next" at bounding box center [729, 454] width 78 height 29
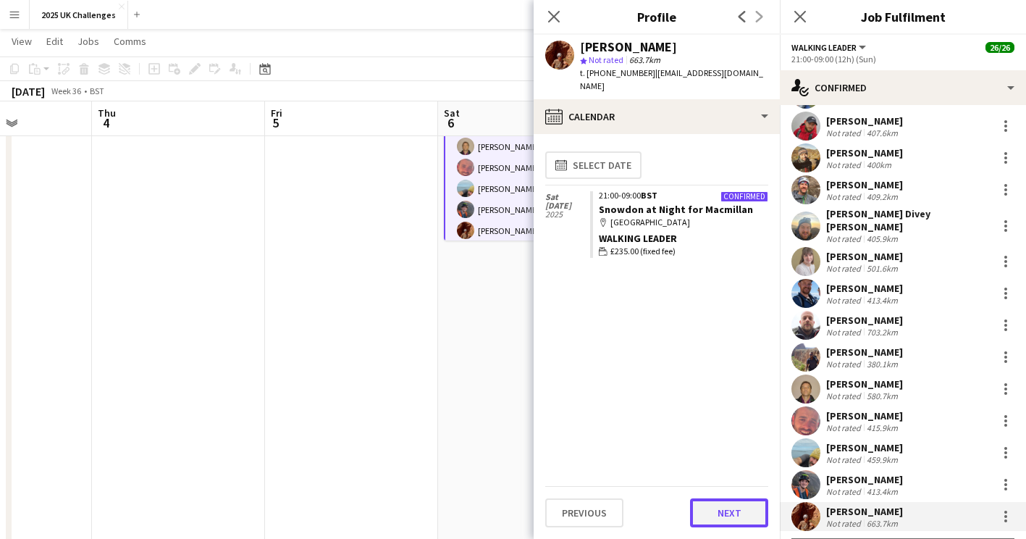
click at [733, 514] on button "Next" at bounding box center [729, 512] width 78 height 29
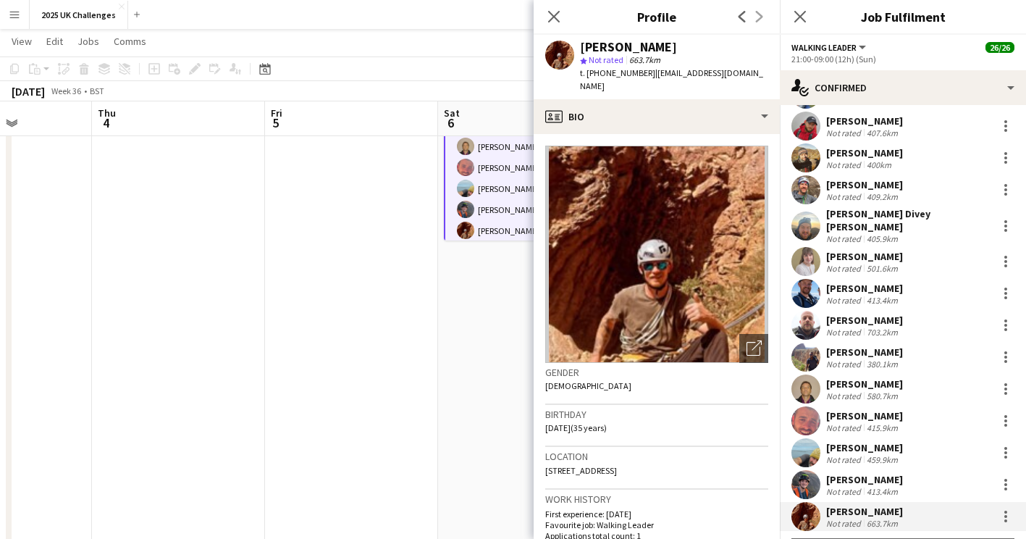
click at [498, 408] on app-date-cell "06:00-00:00 (18h) (Sun) 9/9 National 3 Peaks pin [PERSON_NAME], [PERSON_NAME] a…" at bounding box center [524, 250] width 173 height 901
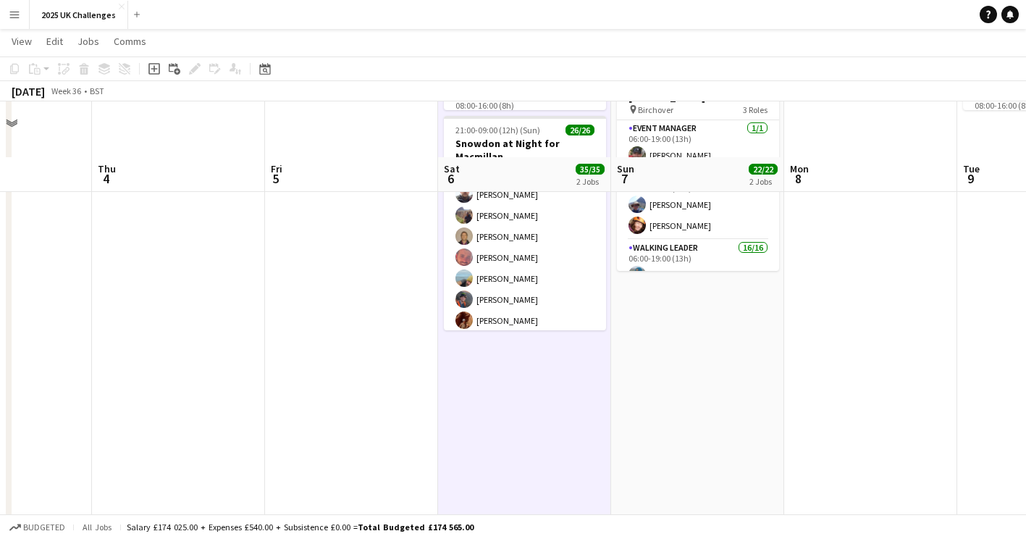
scroll to position [145, 0]
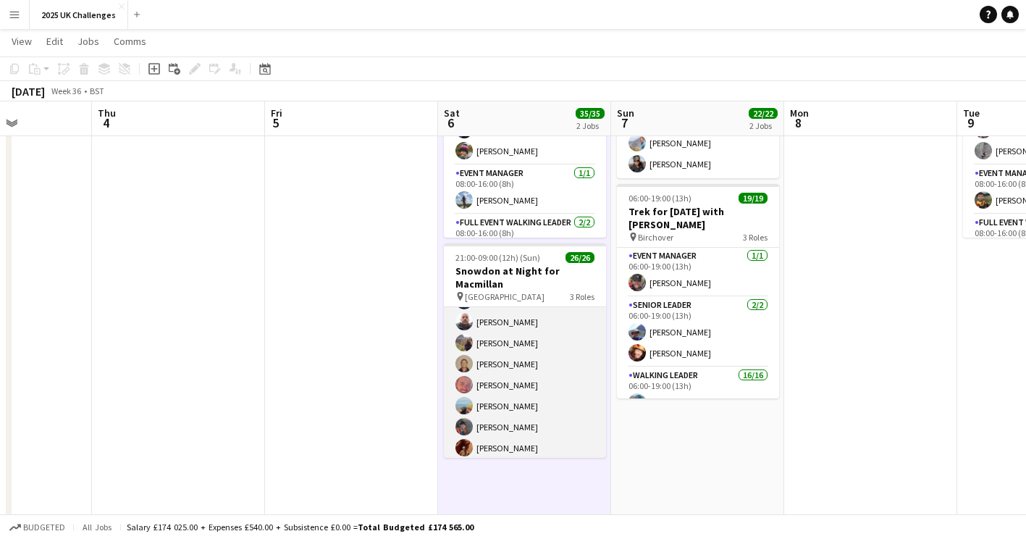
click at [512, 380] on app-card-role "Walking Leader 21/21 21:00-09:00 (12h) [PERSON_NAME] [PERSON_NAME] [PERSON_NAME…" at bounding box center [525, 225] width 162 height 474
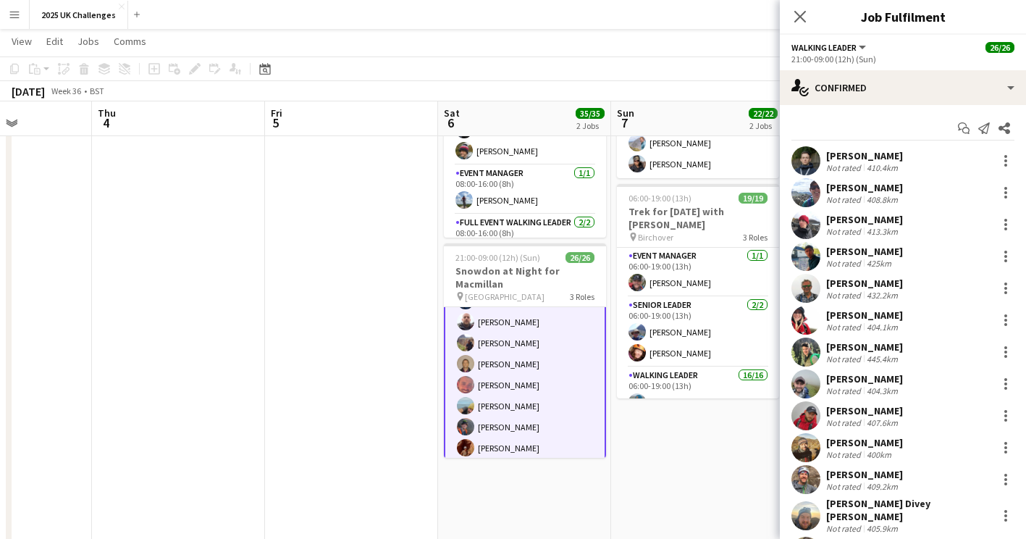
scroll to position [290, 0]
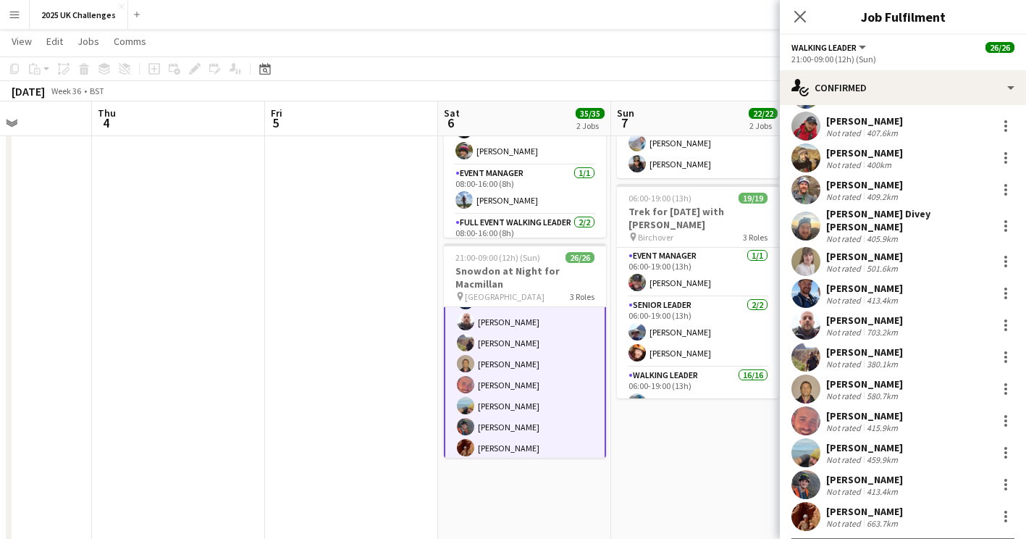
click at [856, 409] on div "[PERSON_NAME]" at bounding box center [864, 415] width 77 height 13
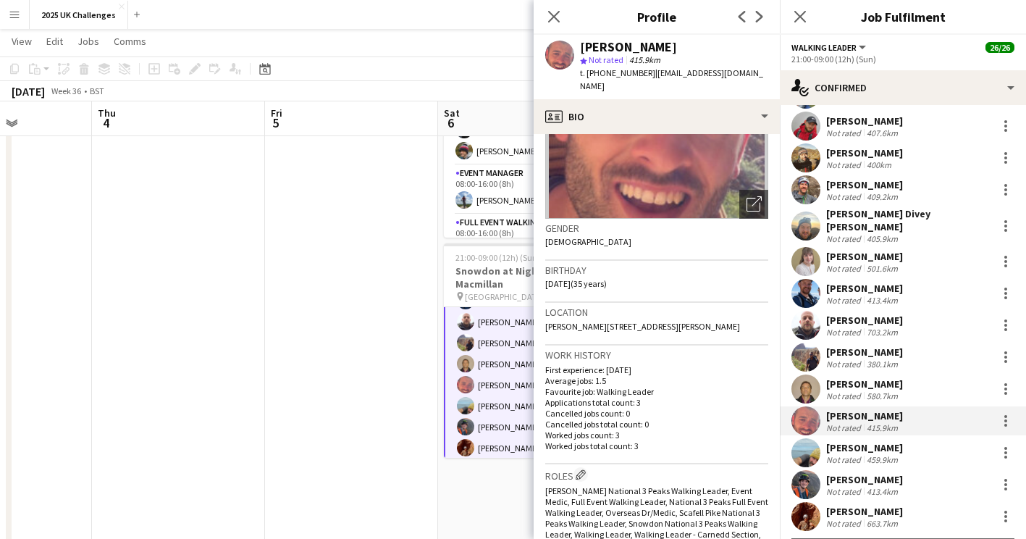
scroll to position [145, 0]
click at [391, 389] on app-date-cell at bounding box center [351, 467] width 173 height 901
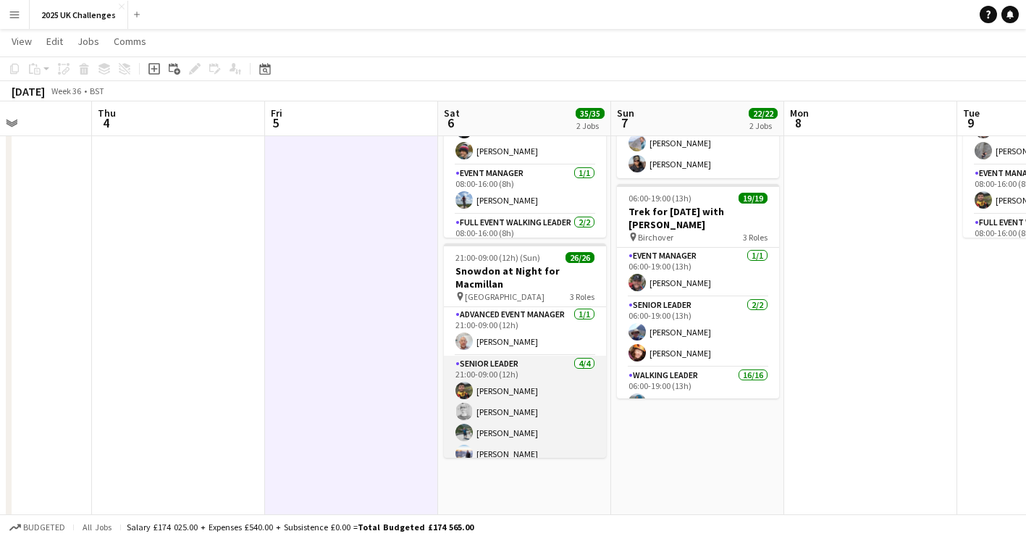
scroll to position [0, 0]
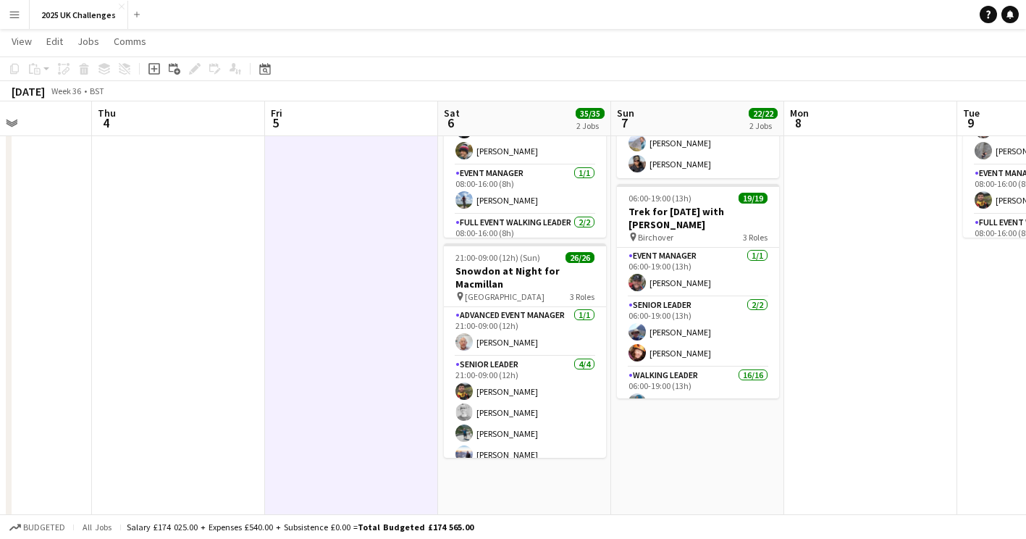
click at [384, 366] on app-date-cell at bounding box center [351, 467] width 173 height 901
